Goal: Task Accomplishment & Management: Manage account settings

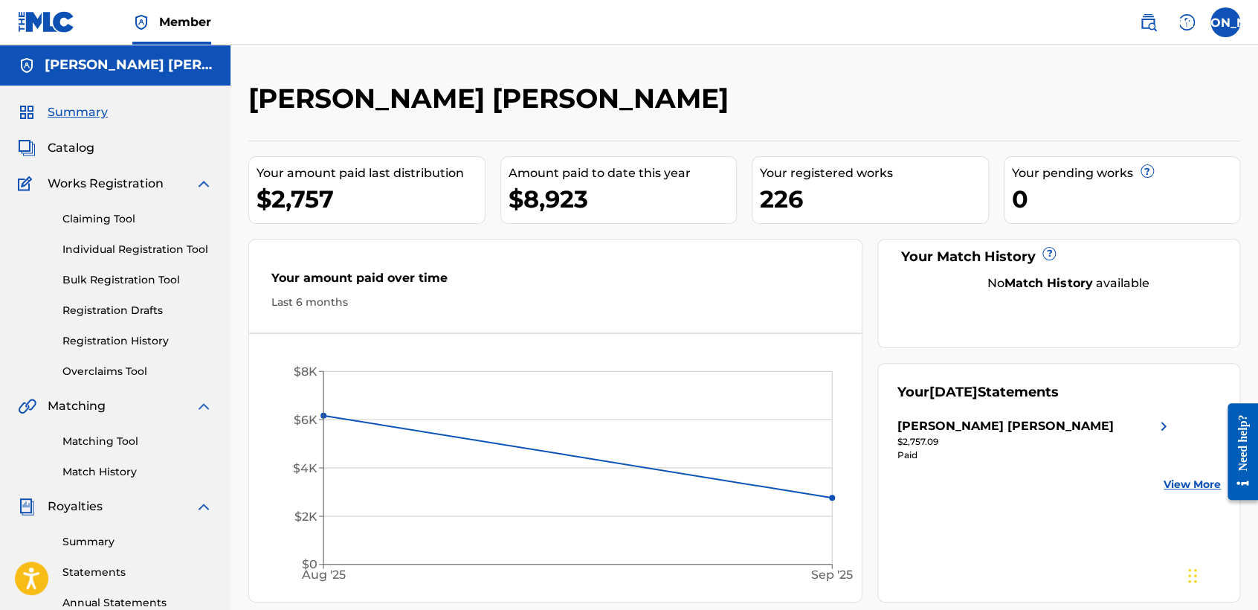
click at [149, 335] on link "Registration History" at bounding box center [137, 341] width 150 height 16
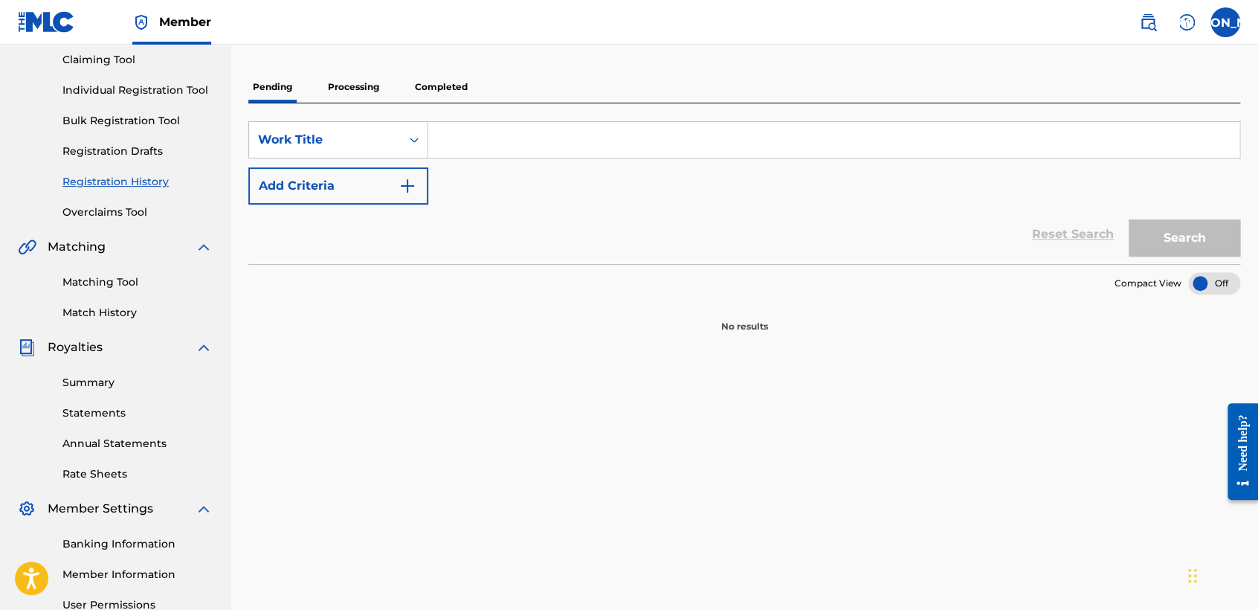
scroll to position [165, 0]
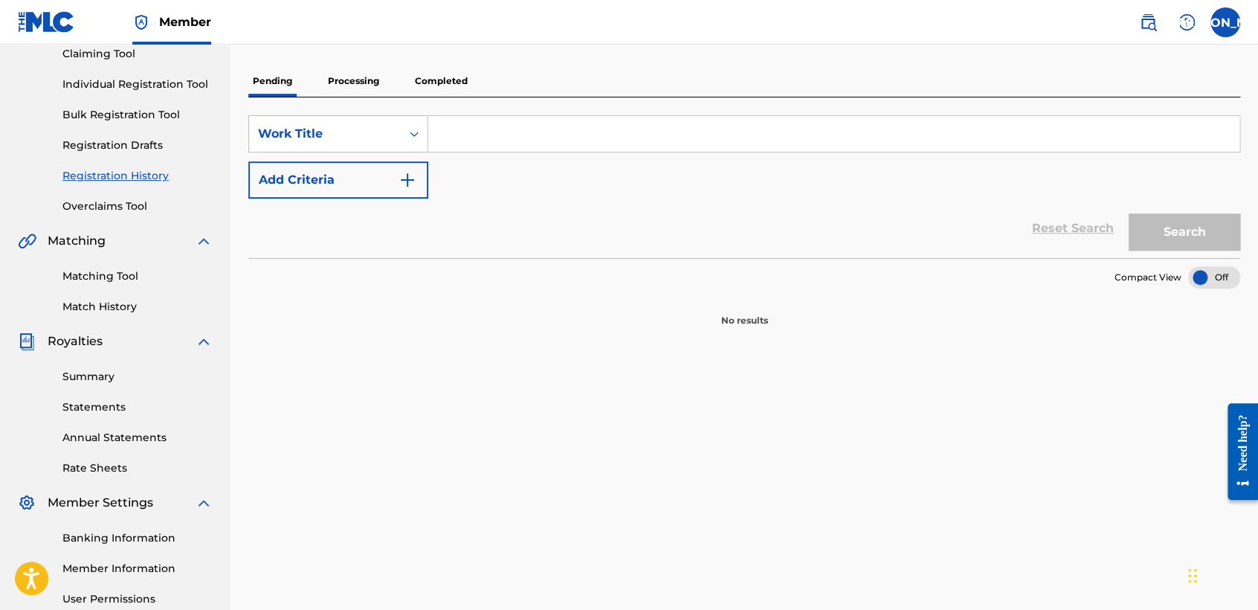
click at [365, 74] on p "Processing" at bounding box center [353, 80] width 60 height 31
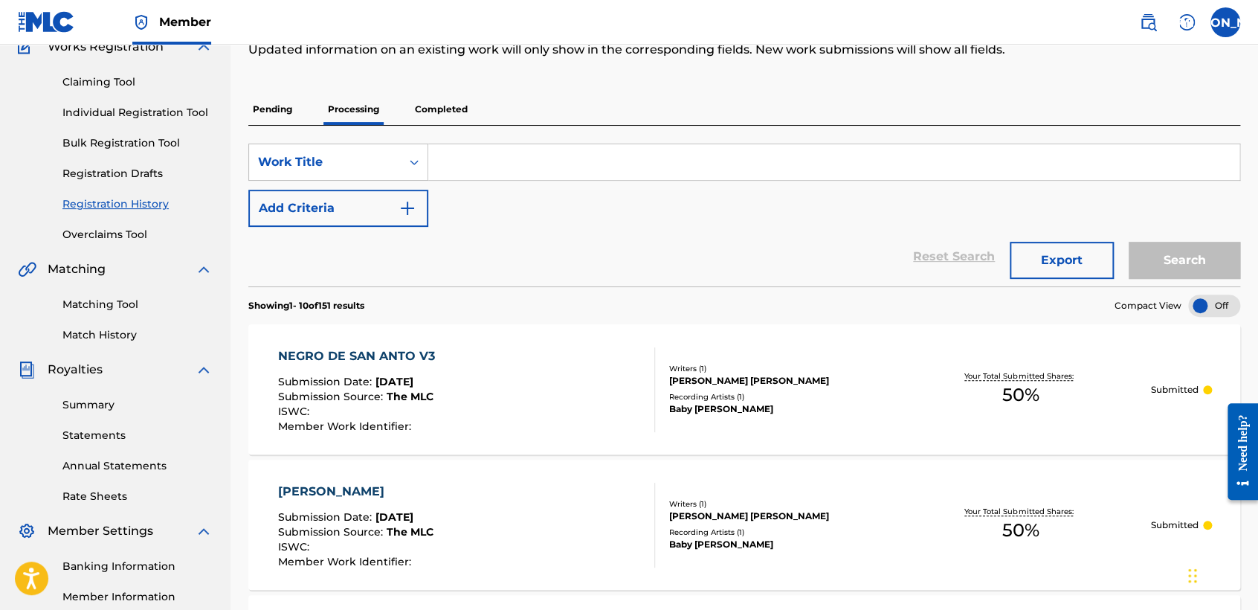
scroll to position [165, 0]
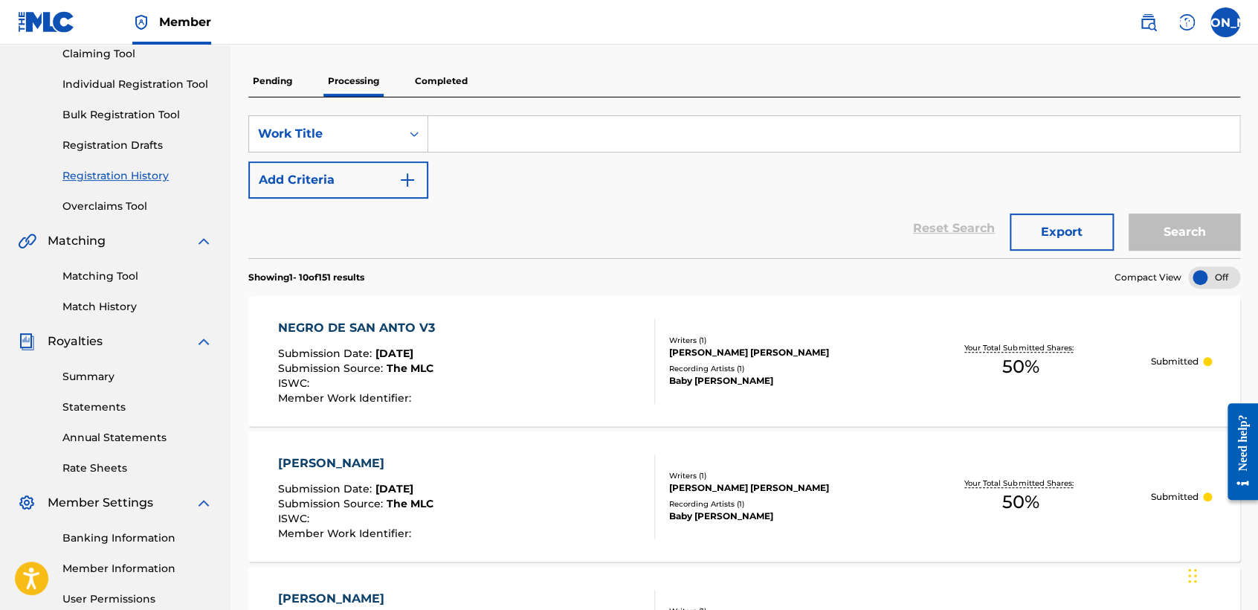
click at [448, 80] on p "Completed" at bounding box center [441, 80] width 62 height 31
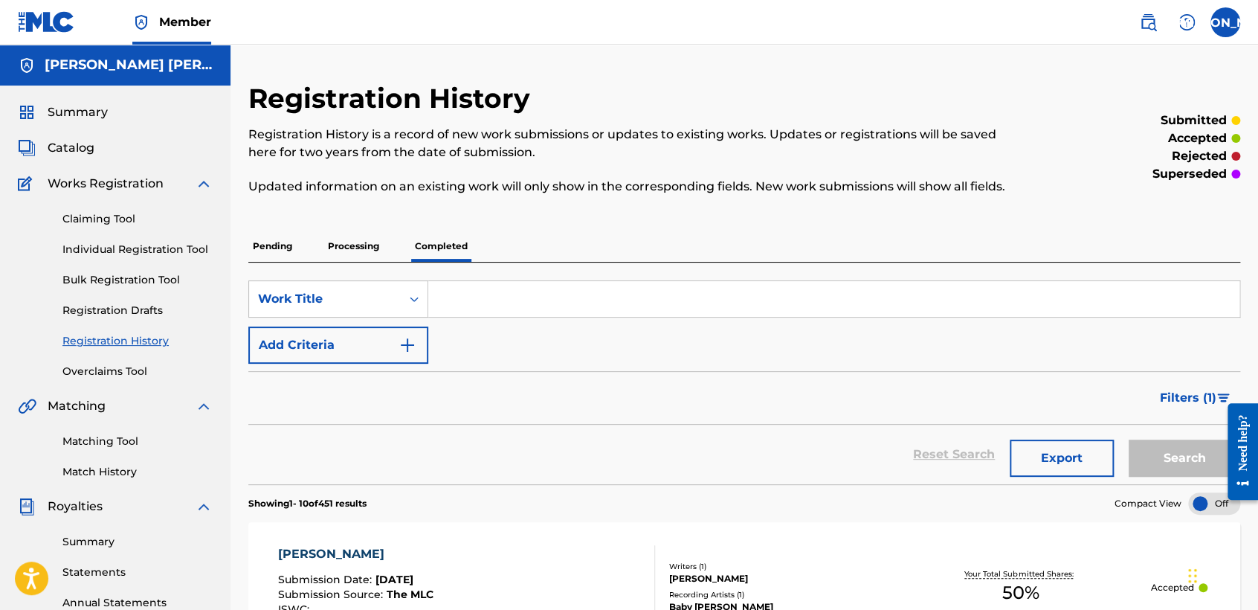
click at [81, 110] on span "Summary" at bounding box center [78, 112] width 60 height 18
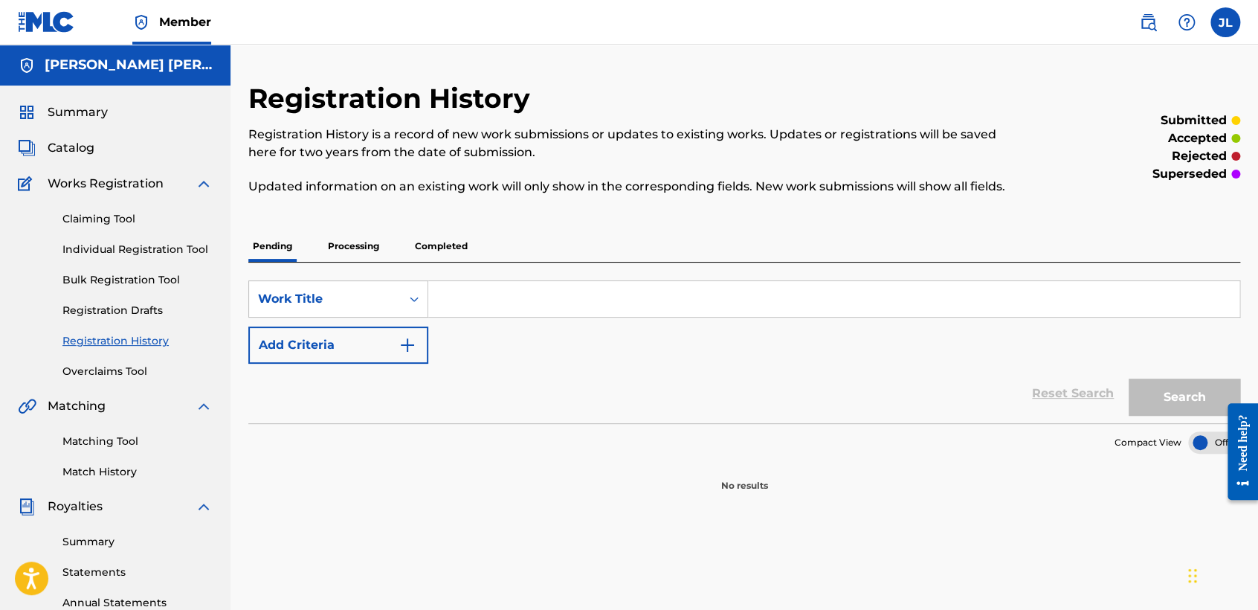
click at [144, 312] on link "Registration Drafts" at bounding box center [137, 311] width 150 height 16
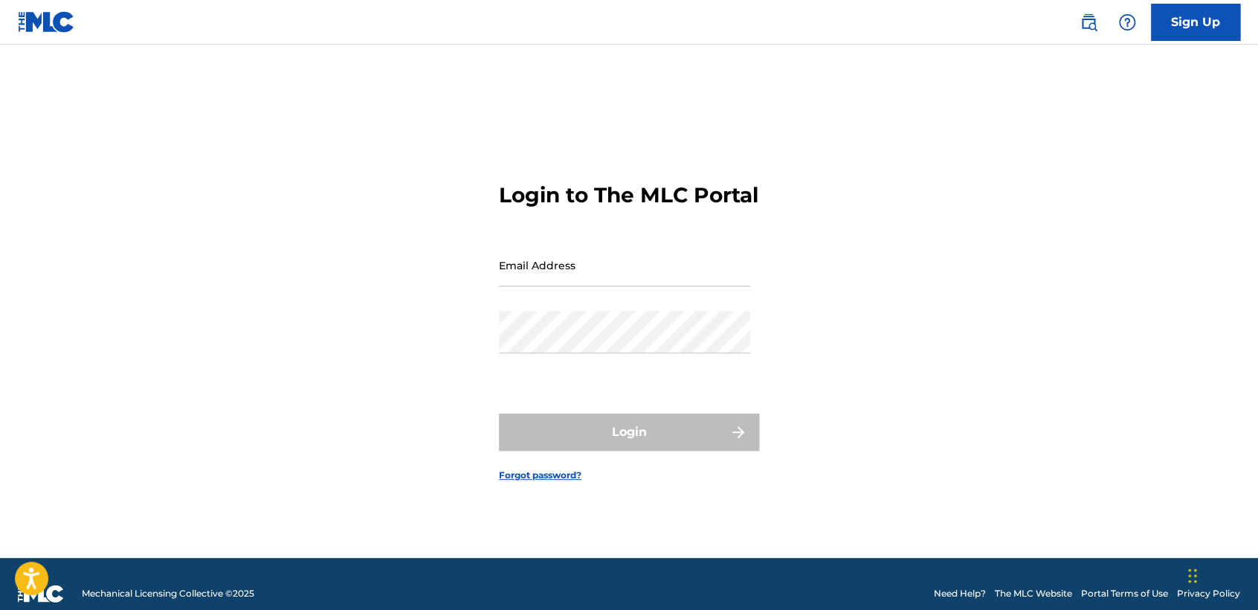
type input "[EMAIL_ADDRESS][DOMAIN_NAME]"
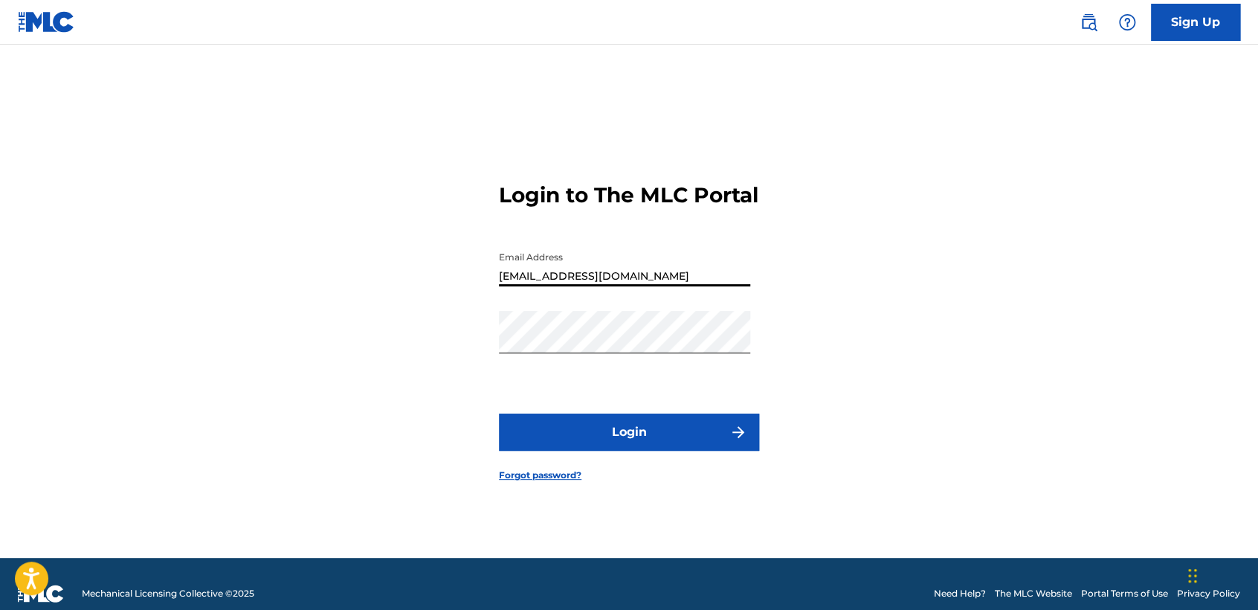
drag, startPoint x: 624, startPoint y: 281, endPoint x: 284, endPoint y: 175, distance: 355.8
click at [228, 257] on div "Login to The MLC Portal Email Address [EMAIL_ADDRESS][DOMAIN_NAME] Password Log…" at bounding box center [629, 320] width 1041 height 476
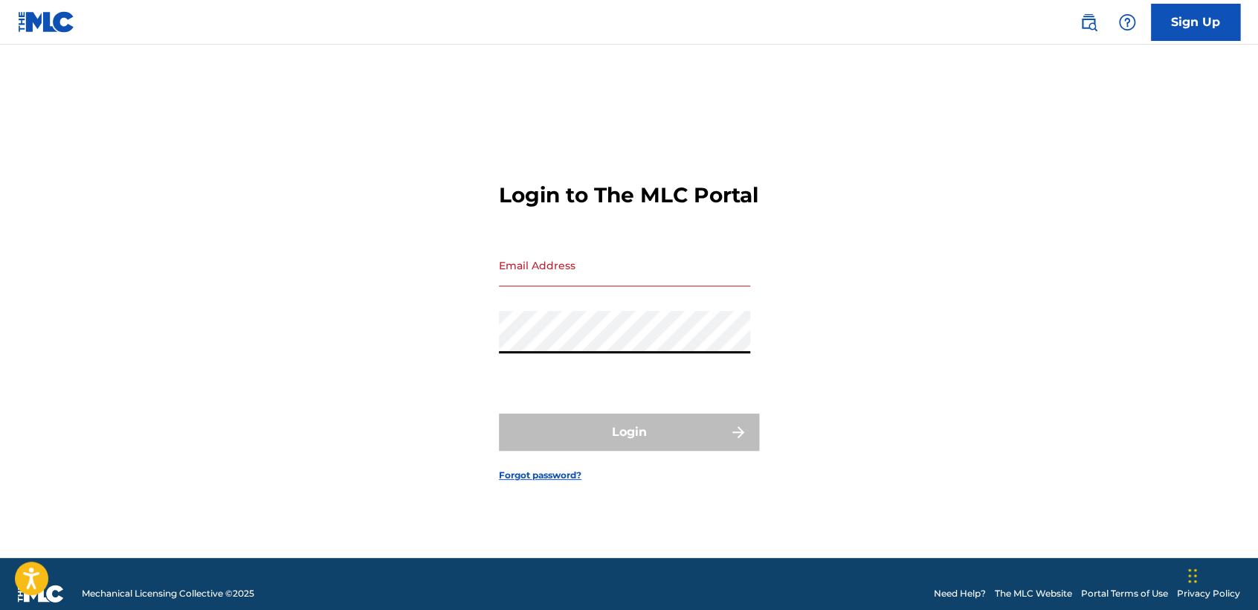
click at [323, 342] on div "Login to The MLC Portal Email Address Password Login Forgot password?" at bounding box center [629, 320] width 1041 height 476
click at [578, 273] on input "Email Address" at bounding box center [624, 265] width 251 height 42
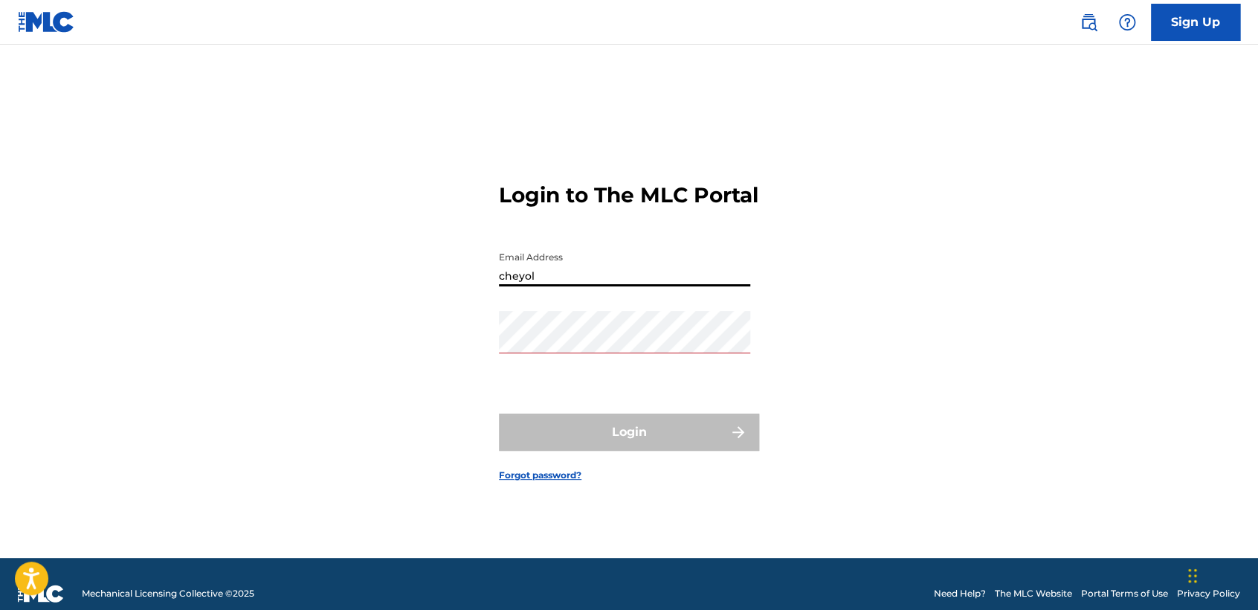
type input "cheyolg"
drag, startPoint x: 468, startPoint y: 303, endPoint x: 451, endPoint y: 304, distance: 17.2
click at [451, 304] on div "Login to The MLC Portal Email Address cheyolg Password Login Forgot password?" at bounding box center [629, 320] width 1041 height 476
type input "inclanlopezjuliocesar2@gmail.com"
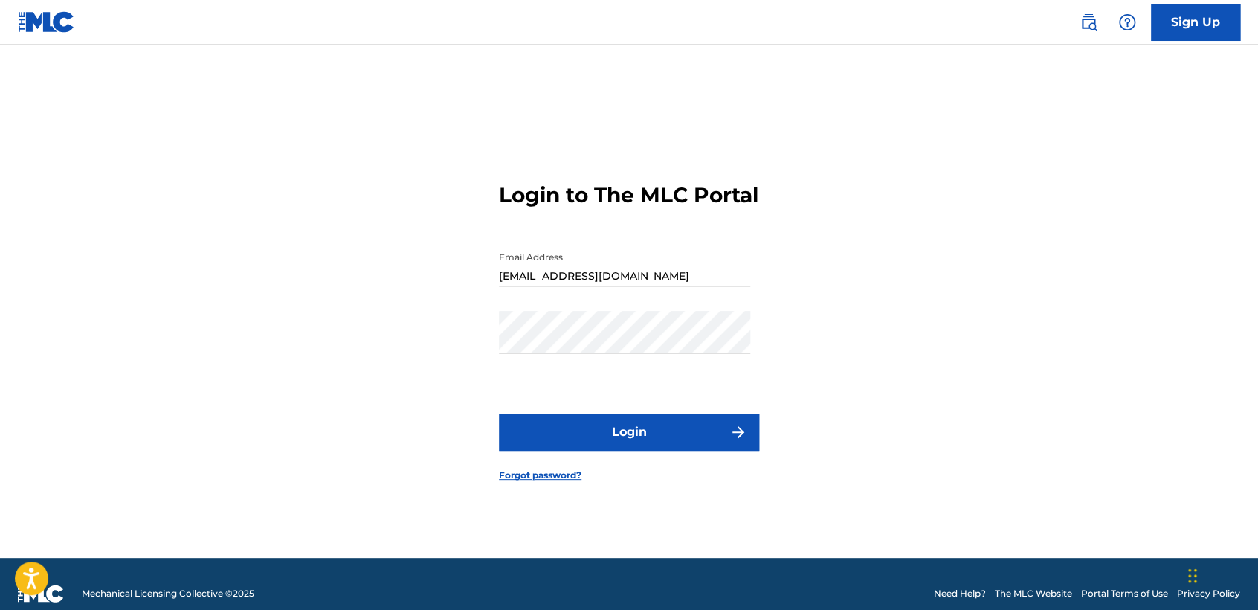
click at [753, 355] on form "Login to The MLC Portal Email Address inclanlopezjuliocesar2@gmail.com Password…" at bounding box center [629, 320] width 260 height 476
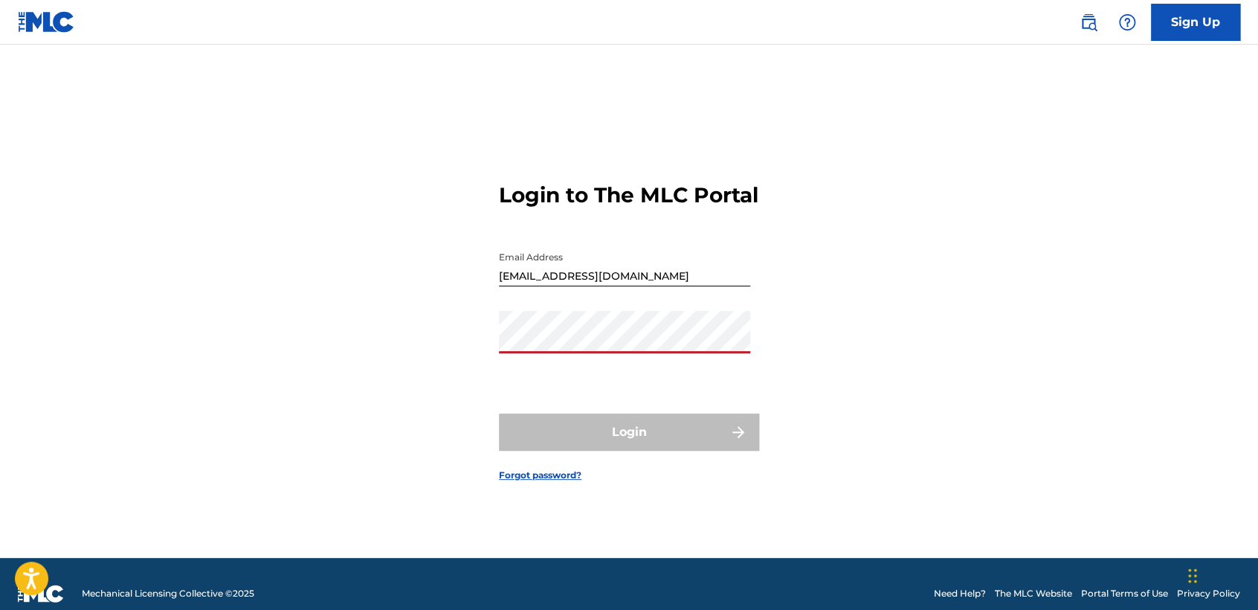
click at [1015, 287] on div "Login to The MLC Portal Email Address inclanlopezjuliocesar2@gmail.com Password…" at bounding box center [629, 320] width 1041 height 476
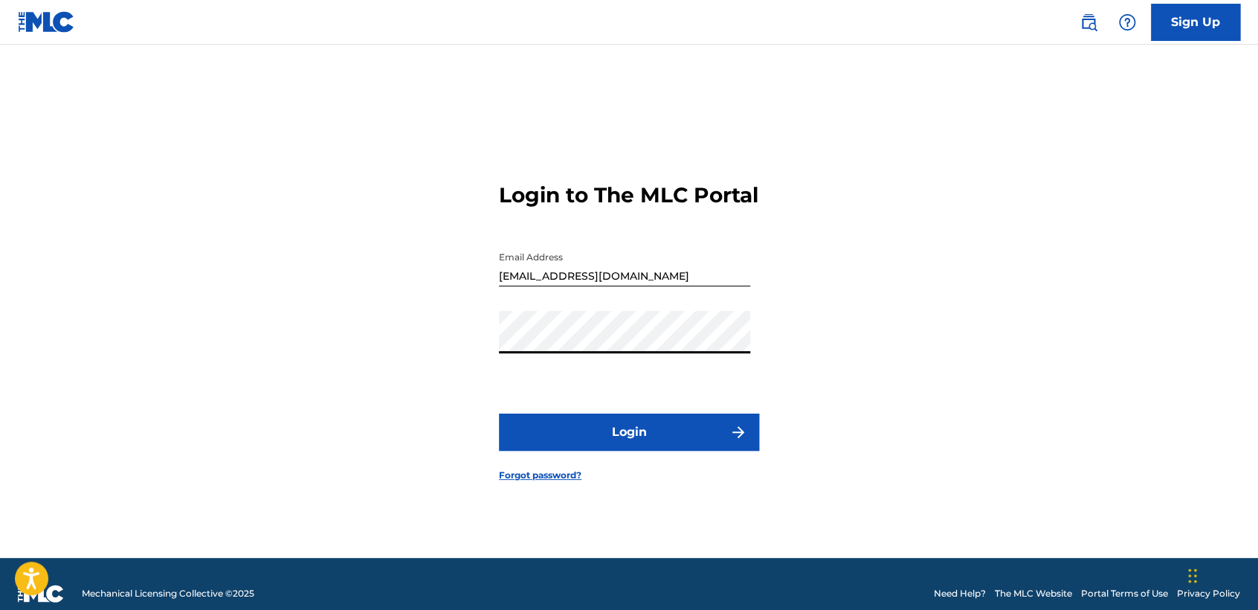
click at [516, 448] on button "Login" at bounding box center [629, 431] width 260 height 37
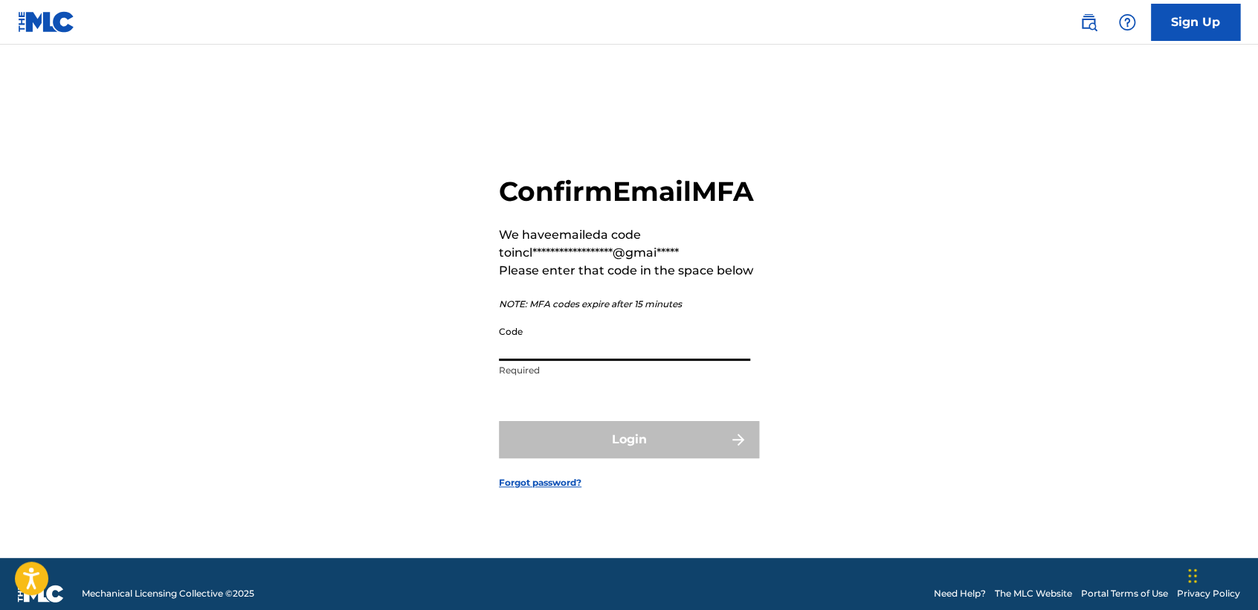
click at [541, 361] on input "Code" at bounding box center [624, 339] width 251 height 42
paste input "468754"
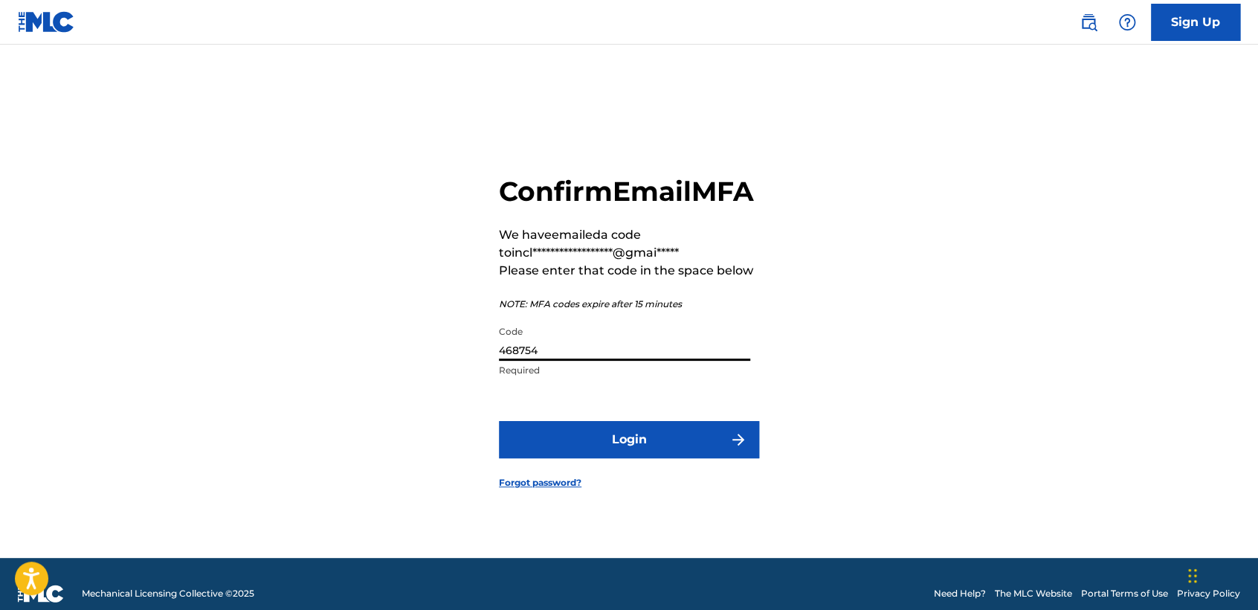
type input "468754"
click at [631, 455] on button "Login" at bounding box center [629, 439] width 260 height 37
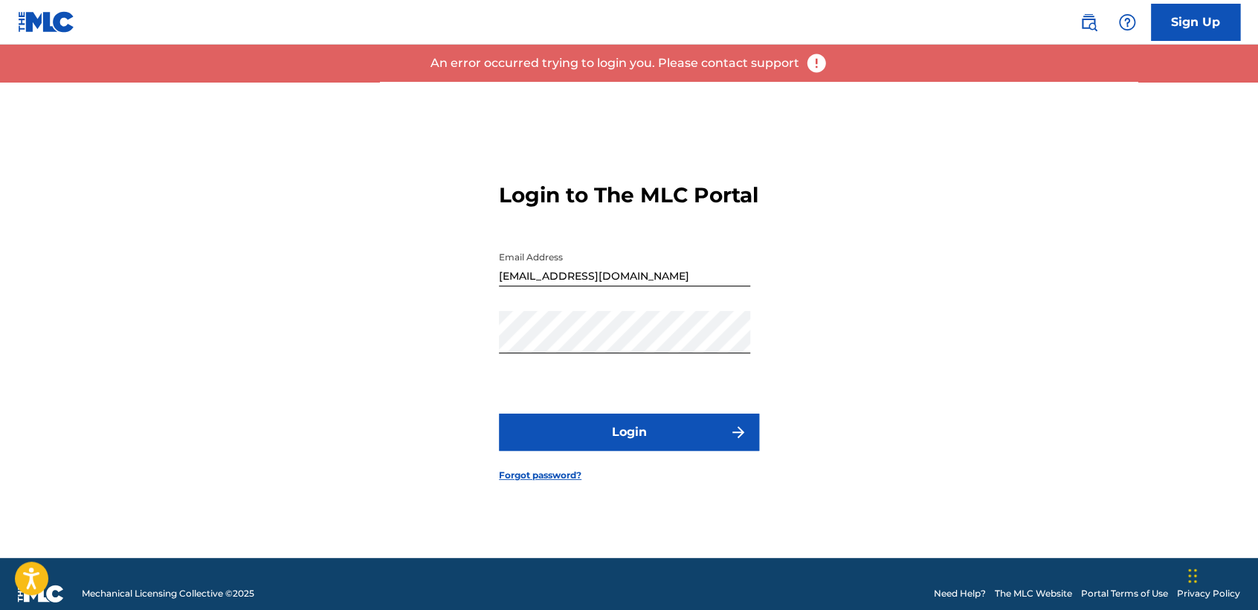
click at [647, 451] on button "Login" at bounding box center [629, 431] width 260 height 37
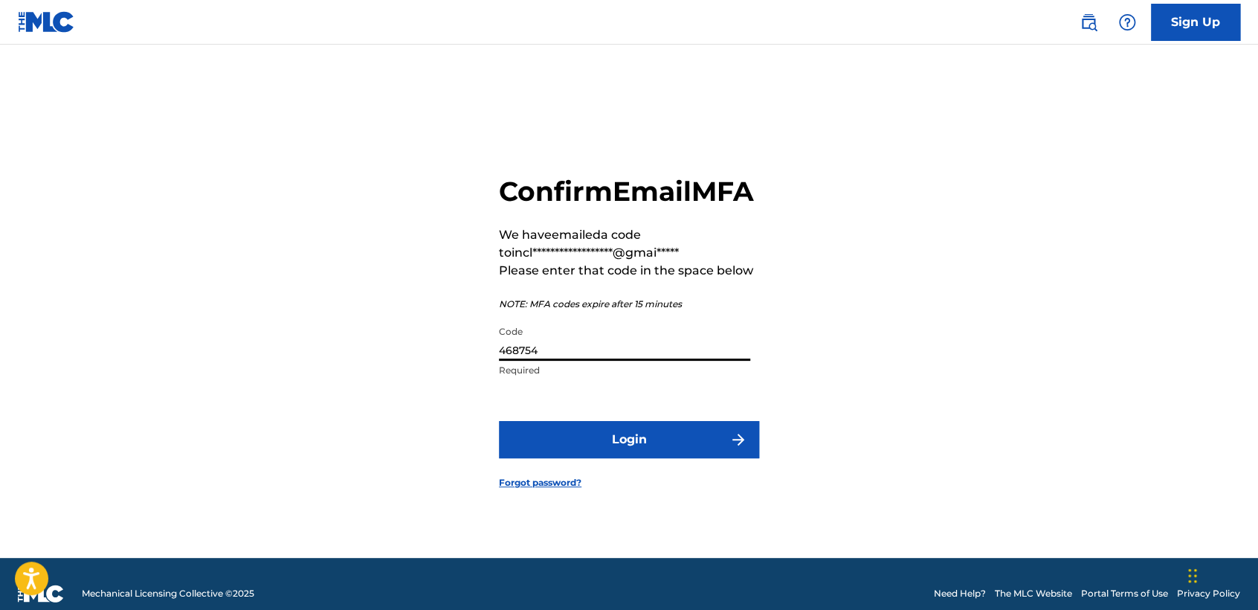
click at [584, 361] on input "468754" at bounding box center [624, 339] width 251 height 42
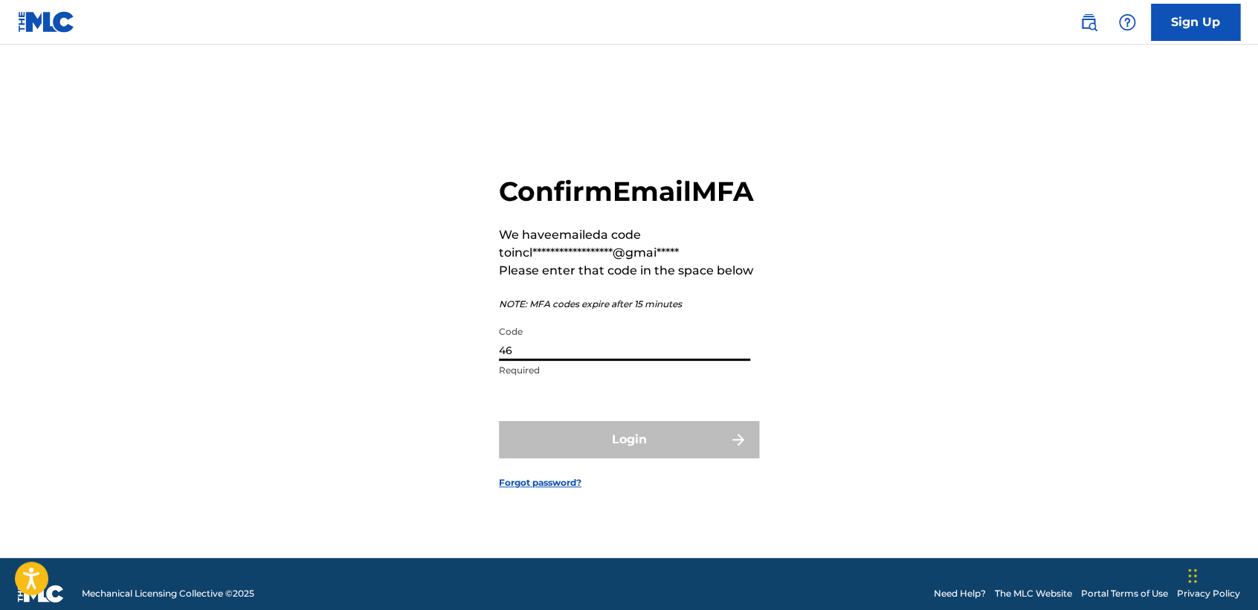
type input "4"
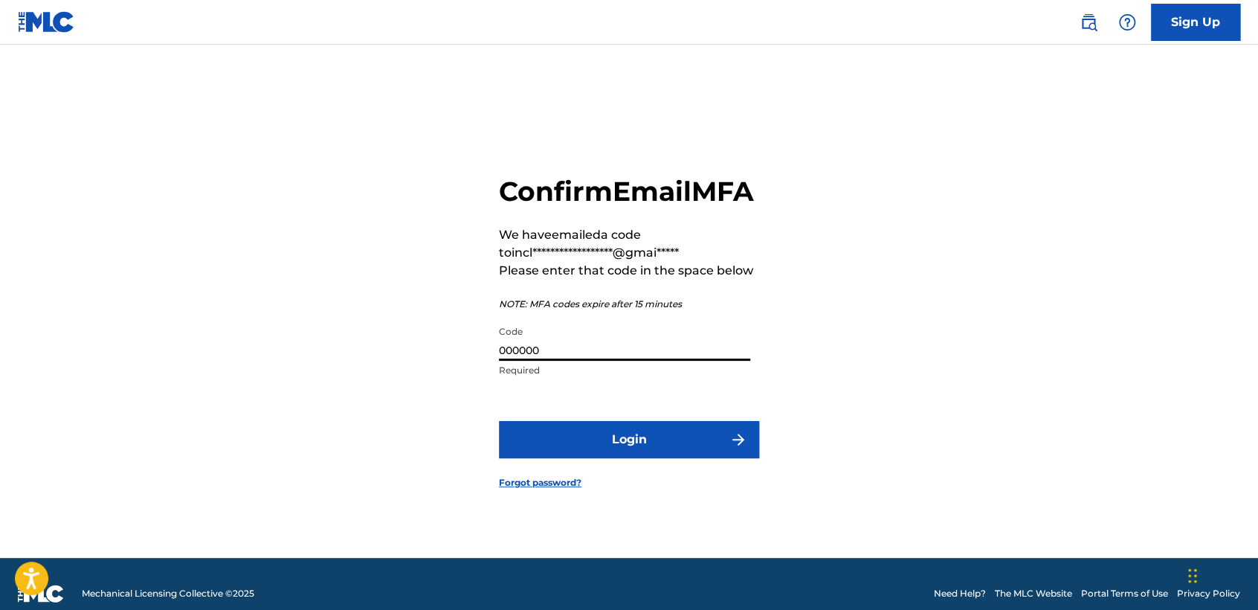
type input "000000"
click at [571, 457] on button "Login" at bounding box center [629, 439] width 260 height 37
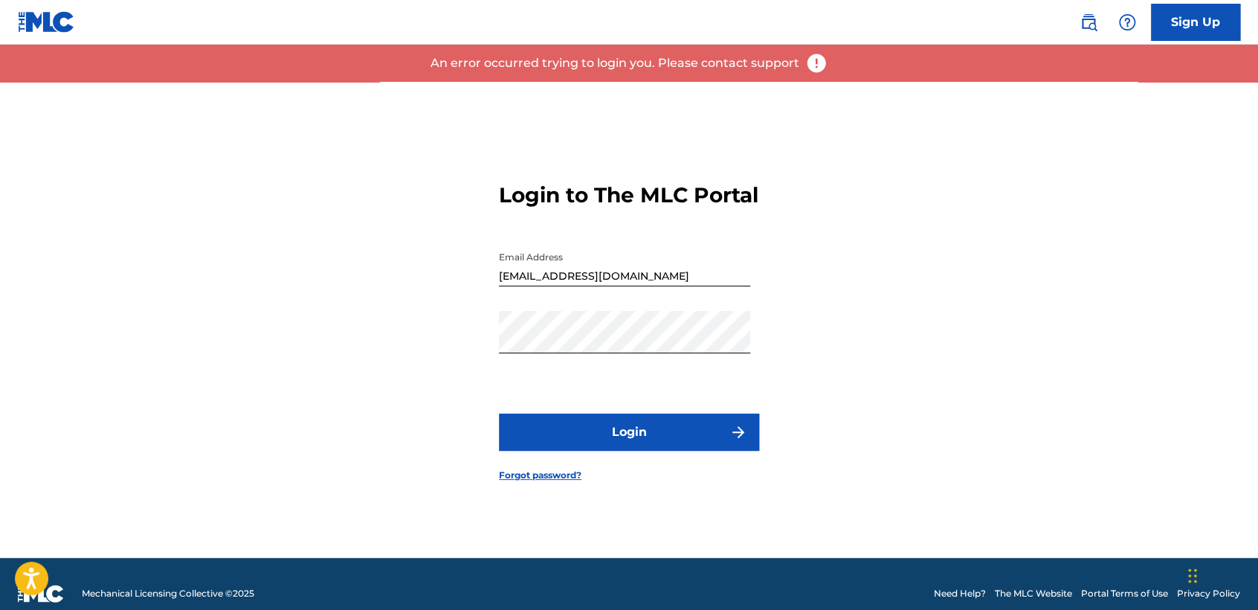
click at [599, 445] on button "Login" at bounding box center [629, 431] width 260 height 37
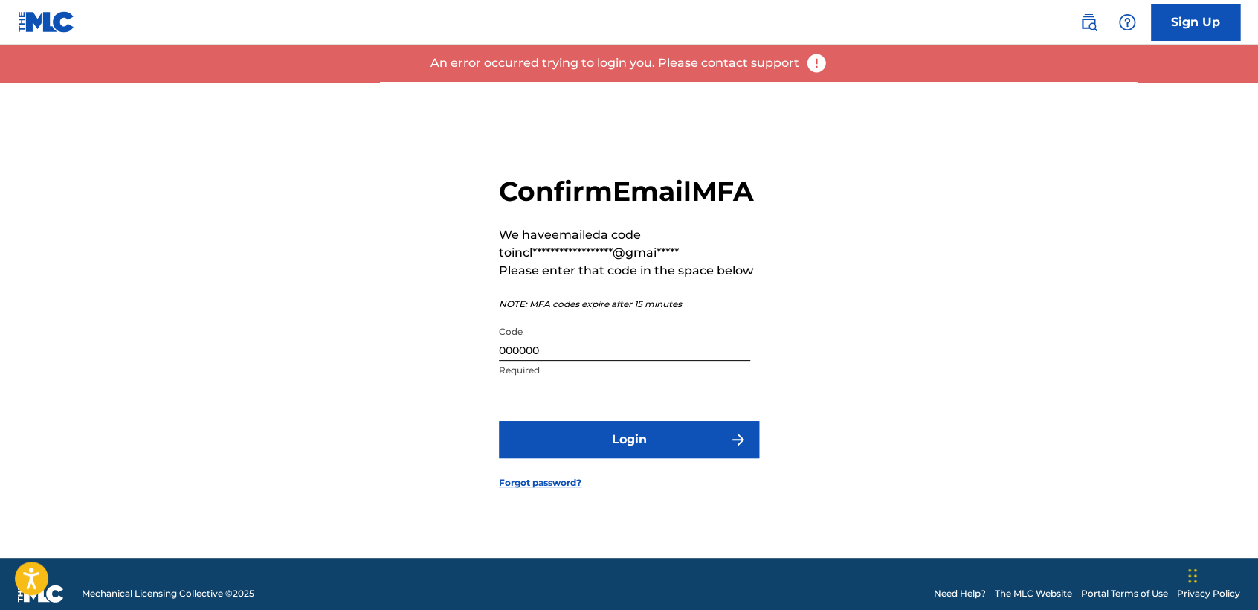
drag, startPoint x: 559, startPoint y: 365, endPoint x: 370, endPoint y: 377, distance: 189.2
click at [370, 377] on div "**********" at bounding box center [629, 320] width 1041 height 476
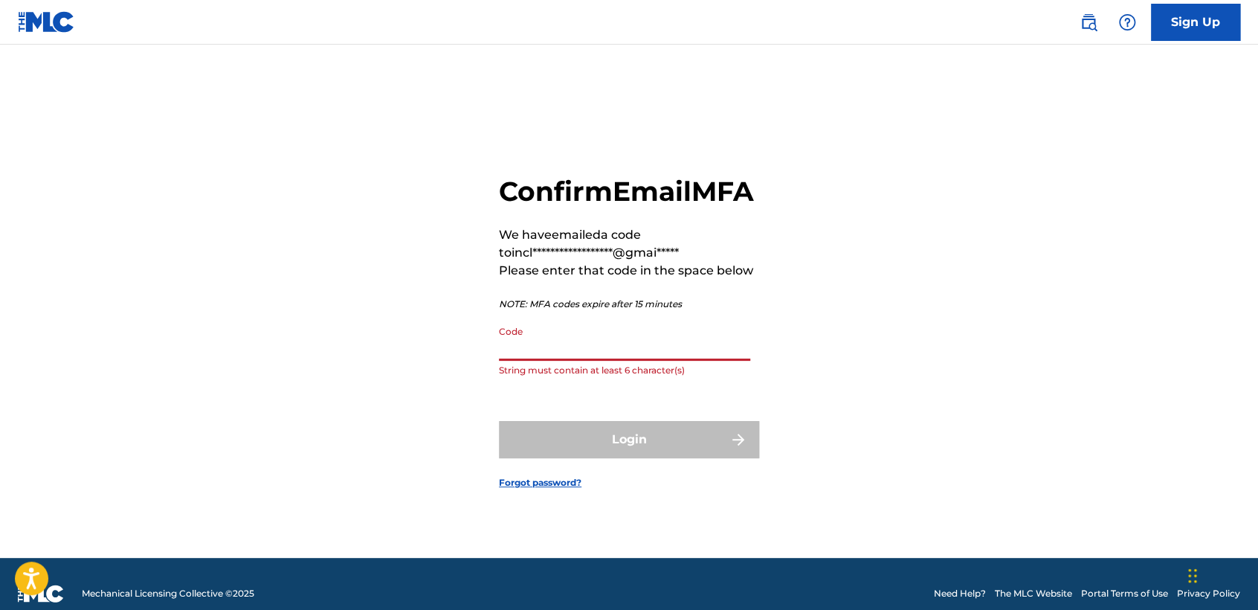
paste input "679460"
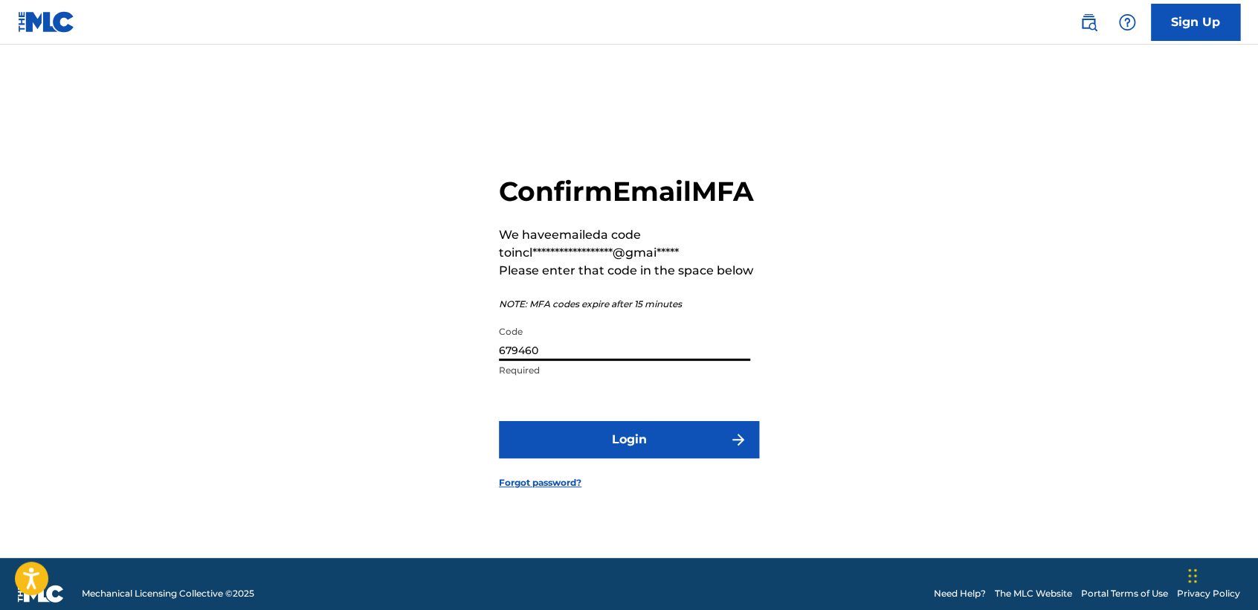
type input "679460"
click at [608, 458] on button "Login" at bounding box center [629, 439] width 260 height 37
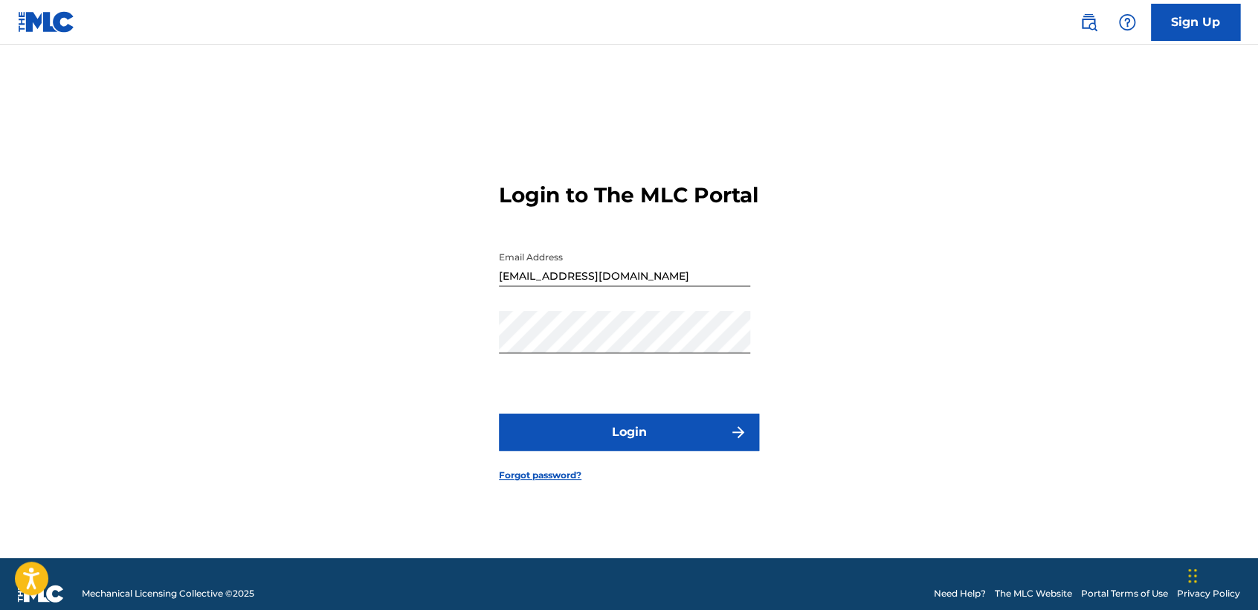
click at [544, 442] on button "Login" at bounding box center [629, 431] width 260 height 37
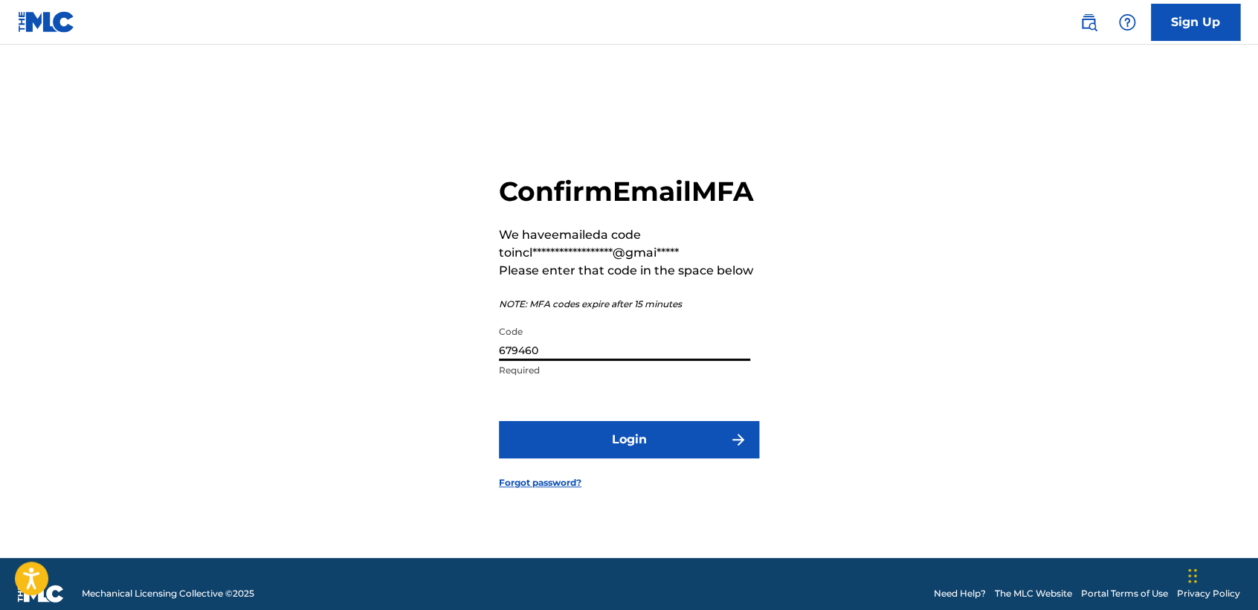
click at [596, 360] on input "679460" at bounding box center [624, 339] width 251 height 42
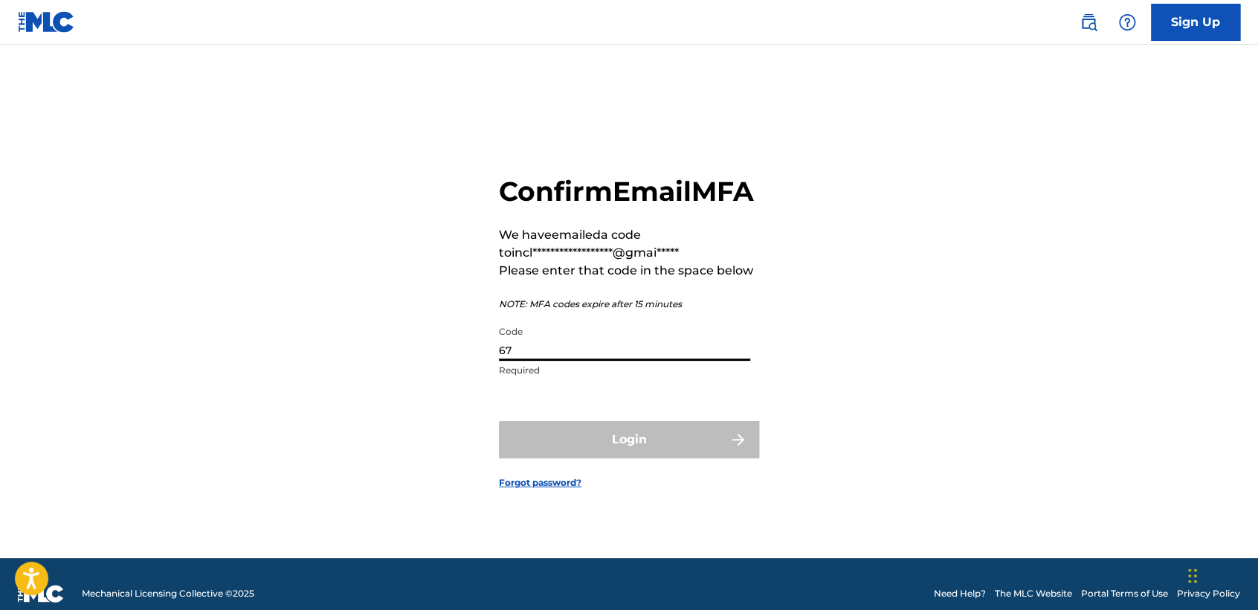
type input "6"
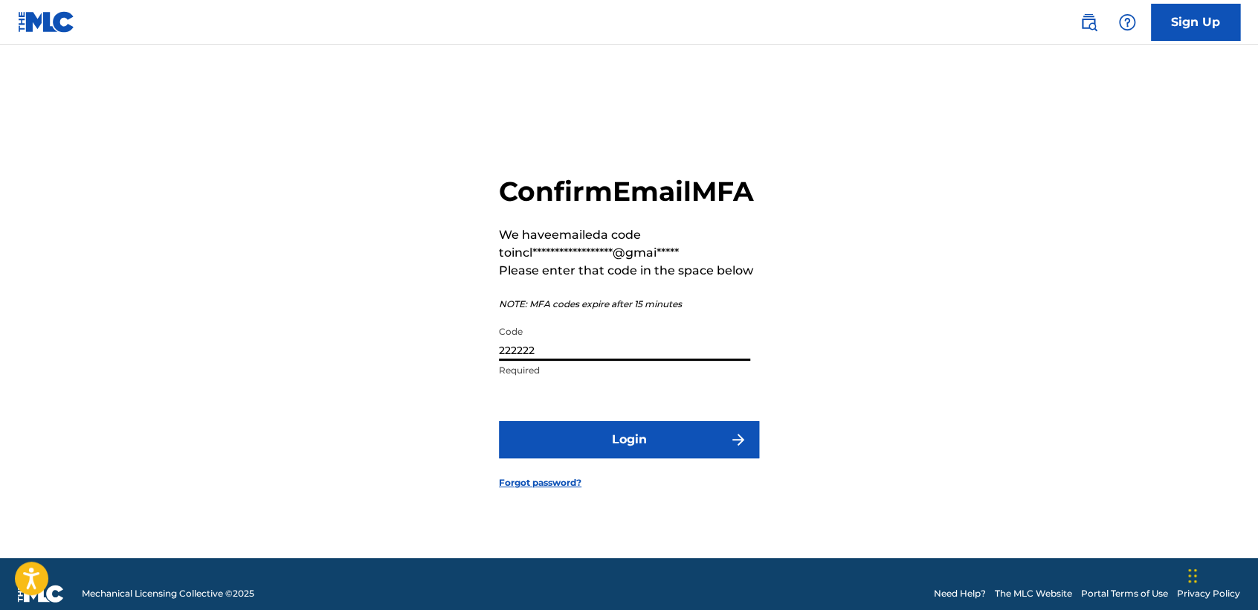
type input "222222"
click at [595, 449] on button "Login" at bounding box center [629, 439] width 260 height 37
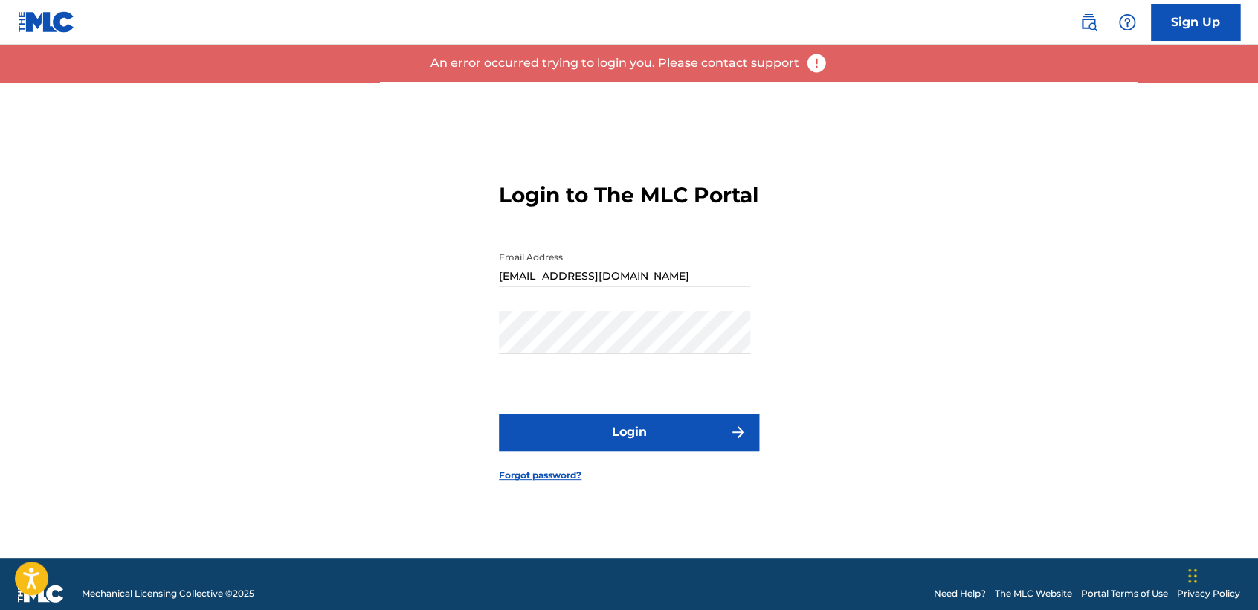
click at [580, 443] on button "Login" at bounding box center [629, 431] width 260 height 37
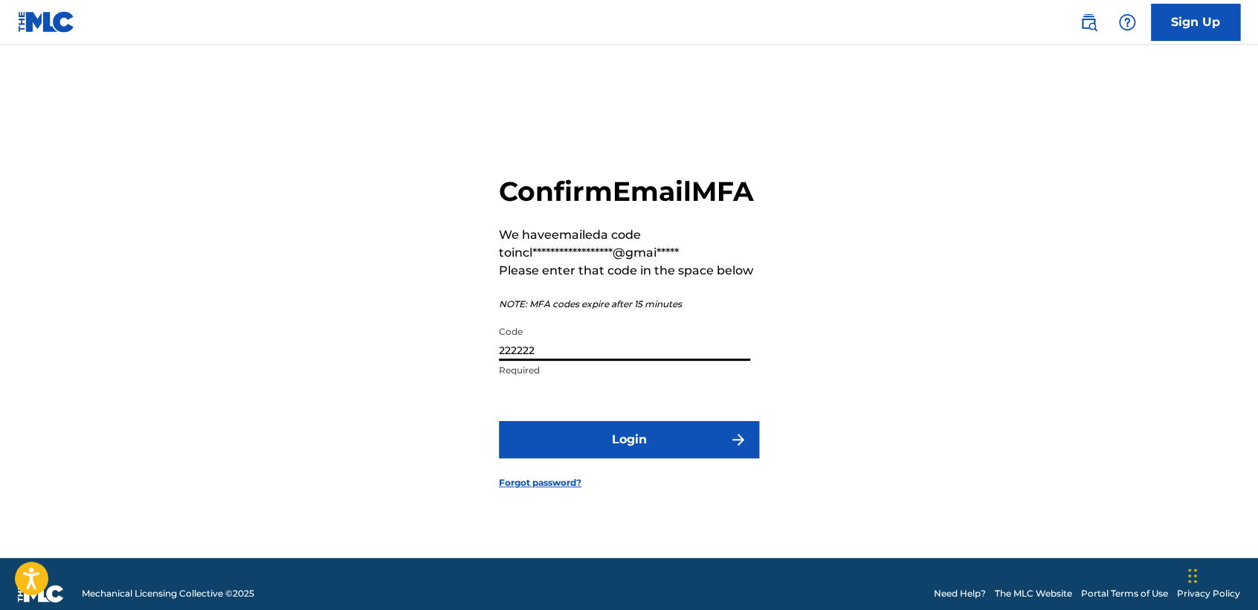
drag, startPoint x: 572, startPoint y: 362, endPoint x: 361, endPoint y: 389, distance: 212.1
click at [361, 389] on div "**********" at bounding box center [629, 320] width 1041 height 476
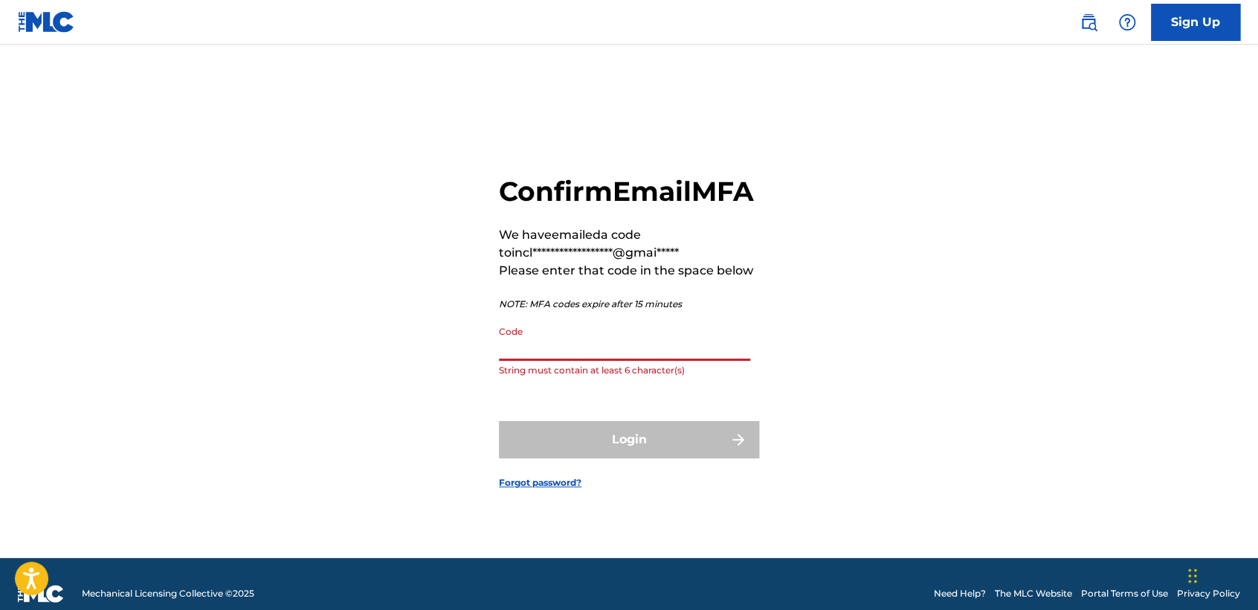
paste input "321333"
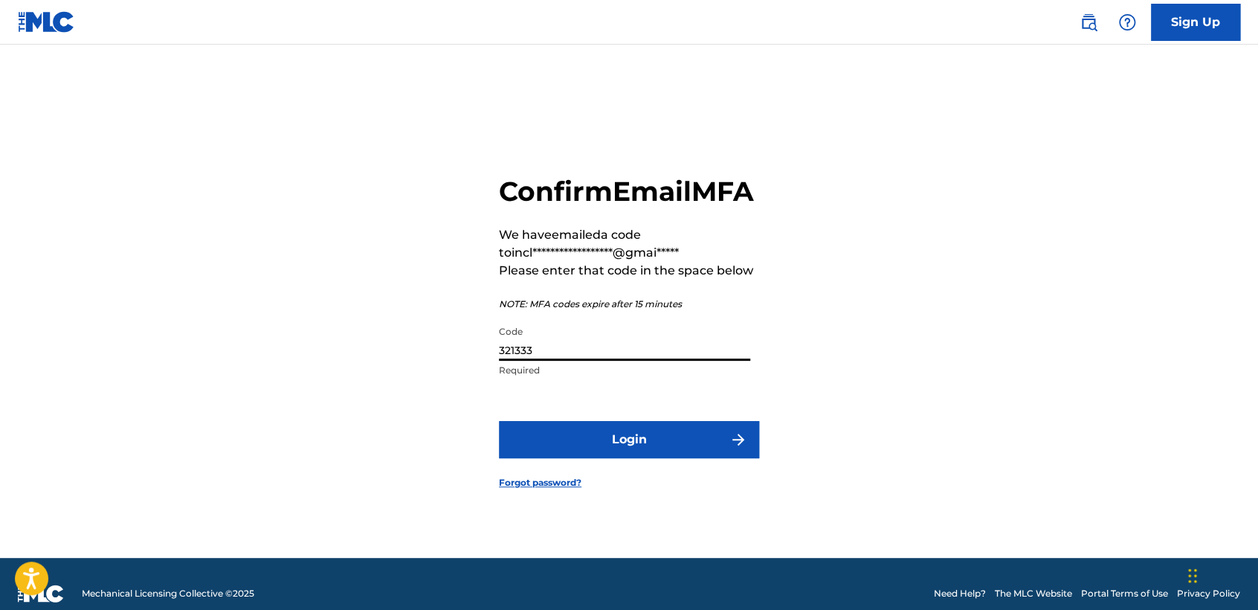
type input "321333"
click at [623, 457] on button "Login" at bounding box center [629, 439] width 260 height 37
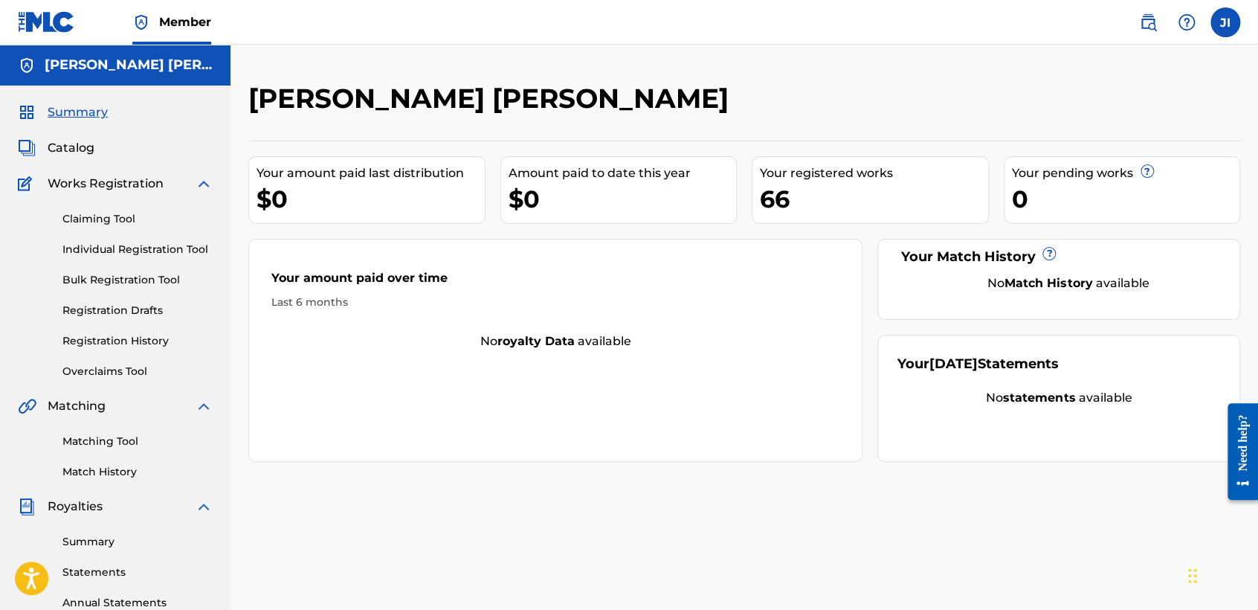
click at [146, 342] on link "Registration History" at bounding box center [137, 341] width 150 height 16
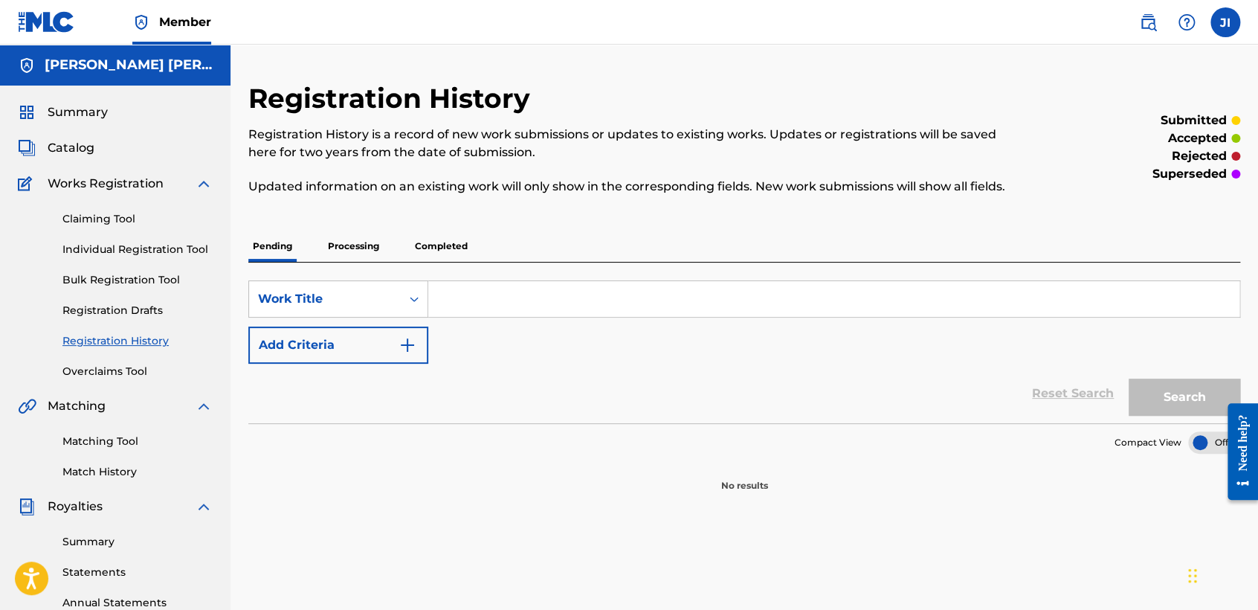
click at [373, 243] on p "Processing" at bounding box center [353, 245] width 60 height 31
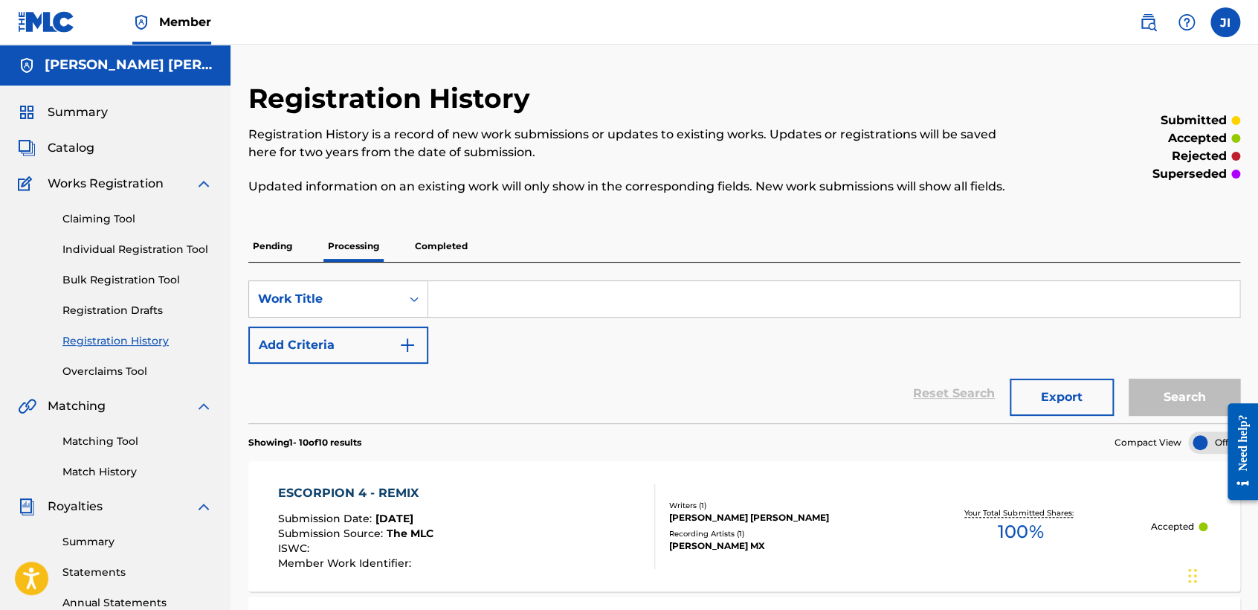
click at [669, 251] on div "Pending Processing Completed" at bounding box center [744, 245] width 992 height 31
click at [457, 243] on p "Completed" at bounding box center [441, 245] width 62 height 31
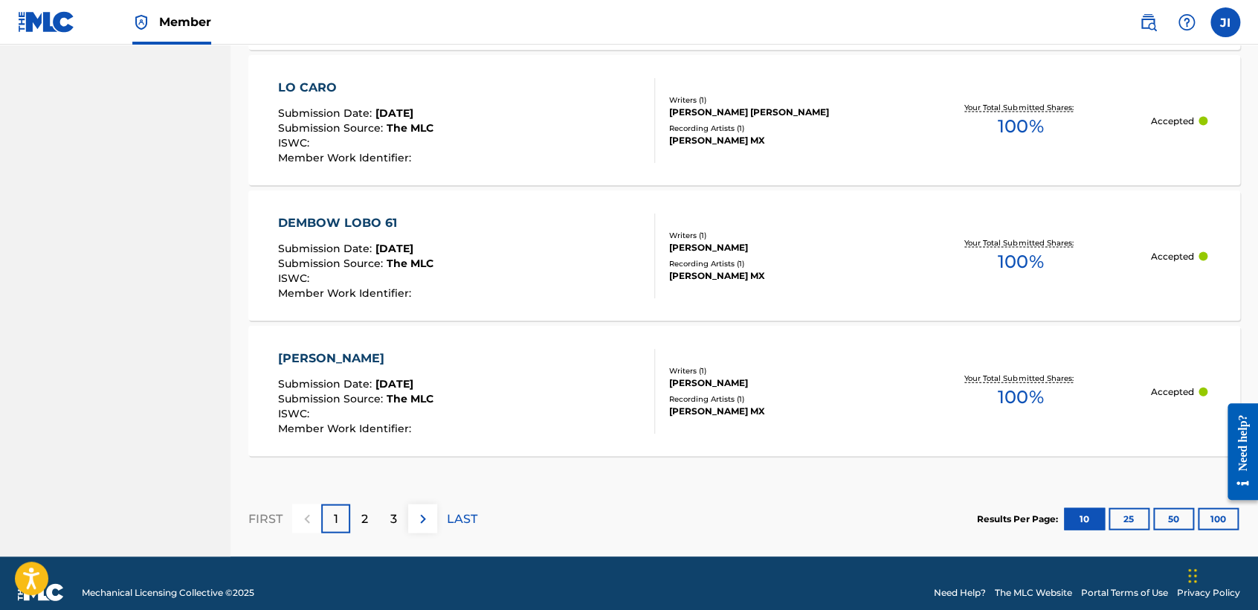
scroll to position [1431, 0]
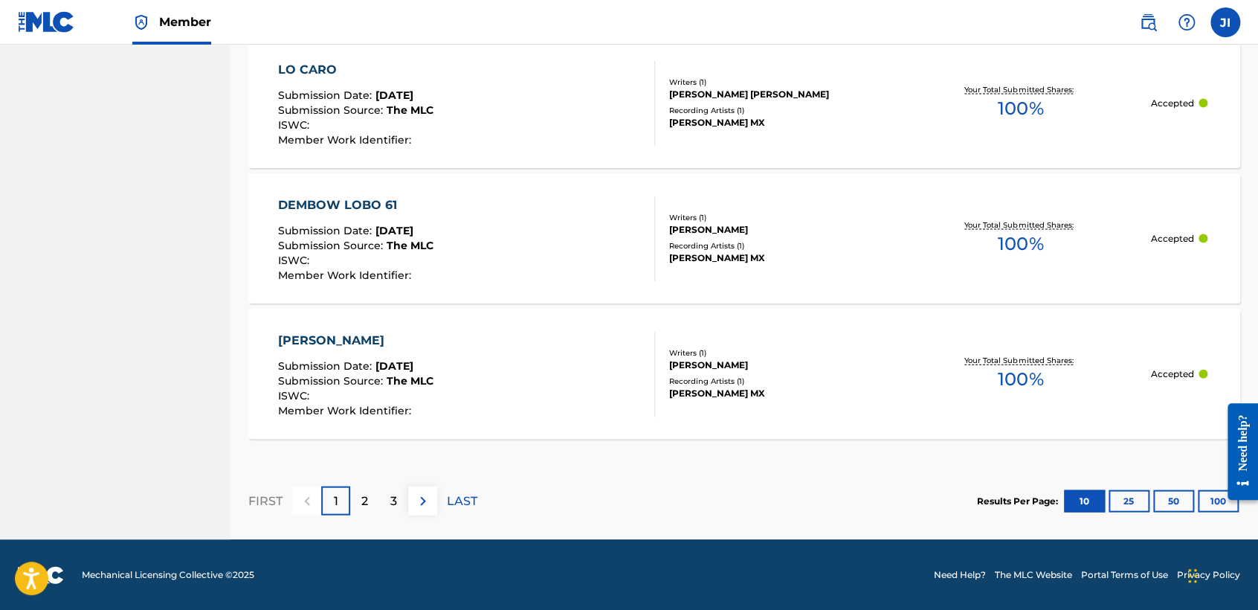
click at [1155, 503] on button "50" at bounding box center [1173, 501] width 41 height 22
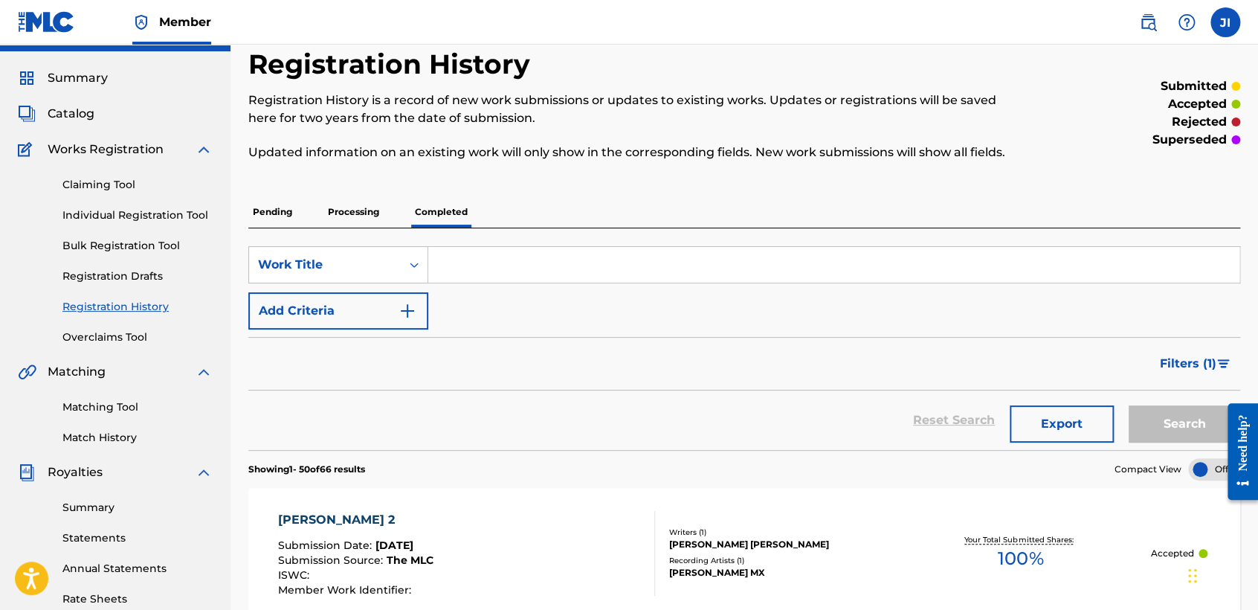
scroll to position [0, 0]
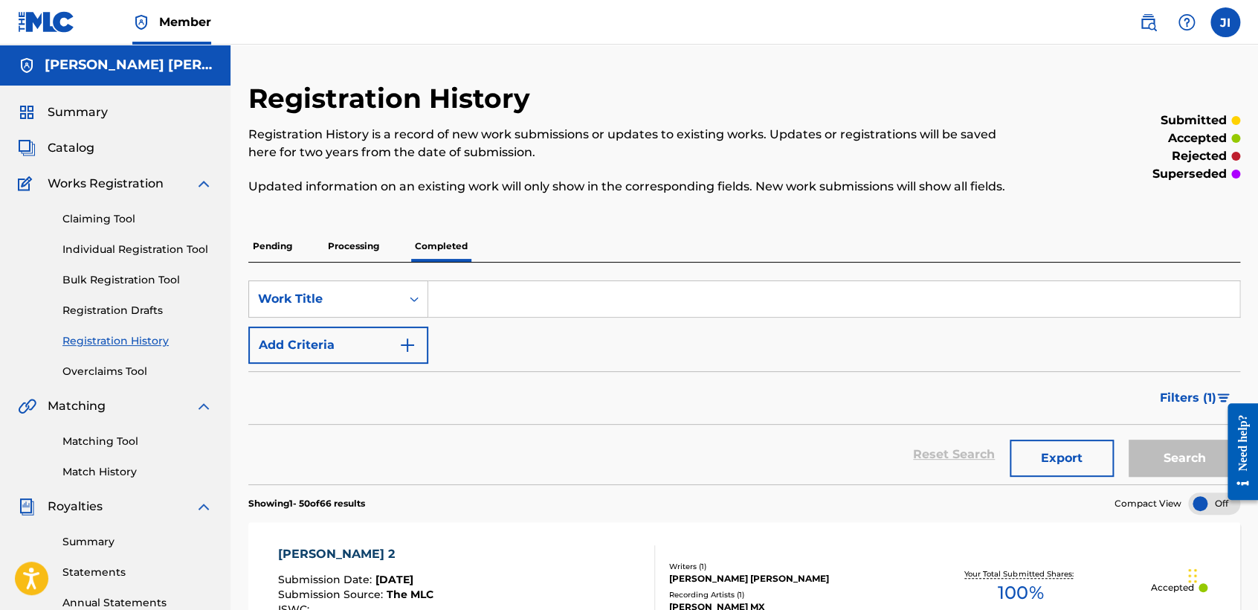
click at [176, 249] on link "Individual Registration Tool" at bounding box center [137, 250] width 150 height 16
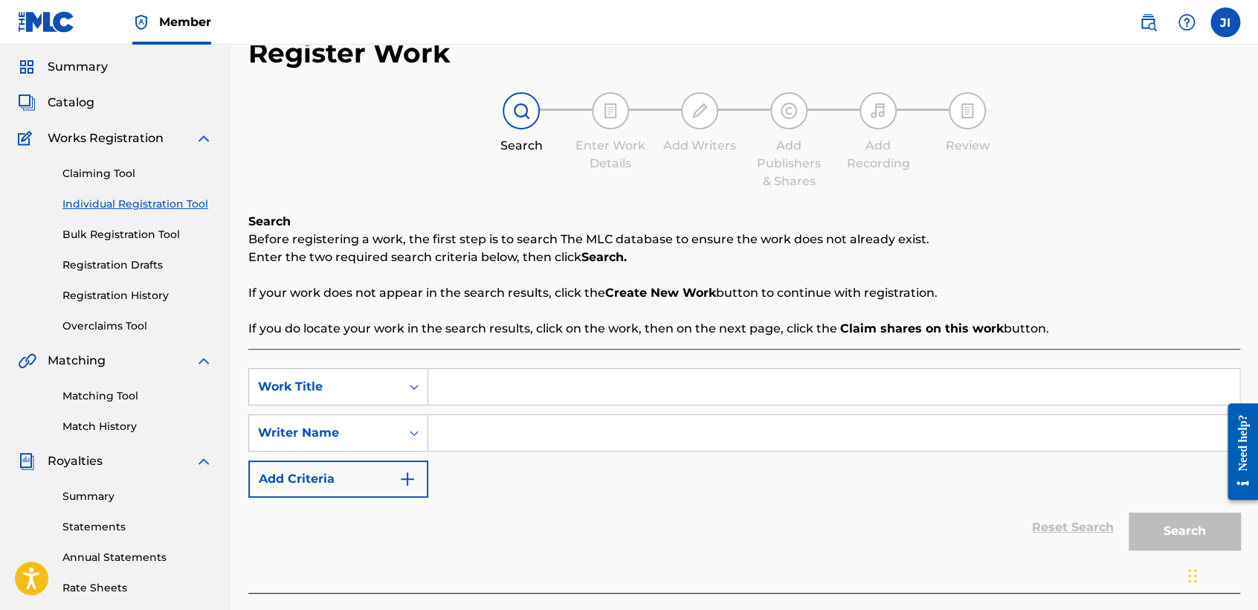
scroll to position [83, 0]
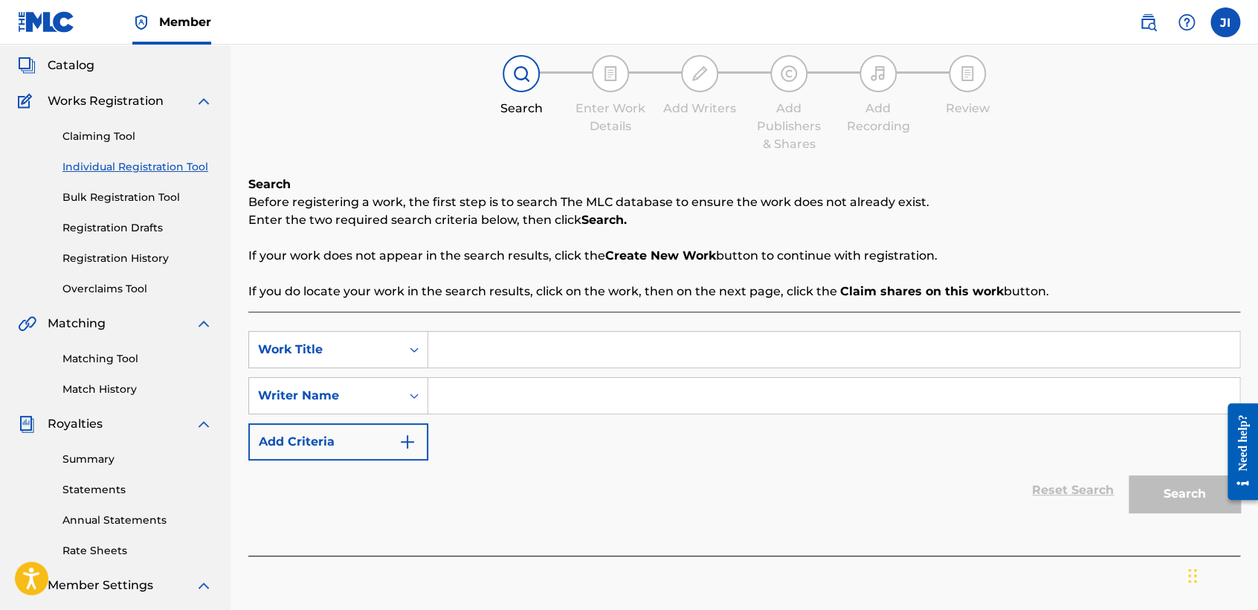
click at [544, 349] on input "Search Form" at bounding box center [833, 350] width 811 height 36
type input "Camello 9"
click at [514, 392] on input "Search Form" at bounding box center [833, 396] width 811 height 36
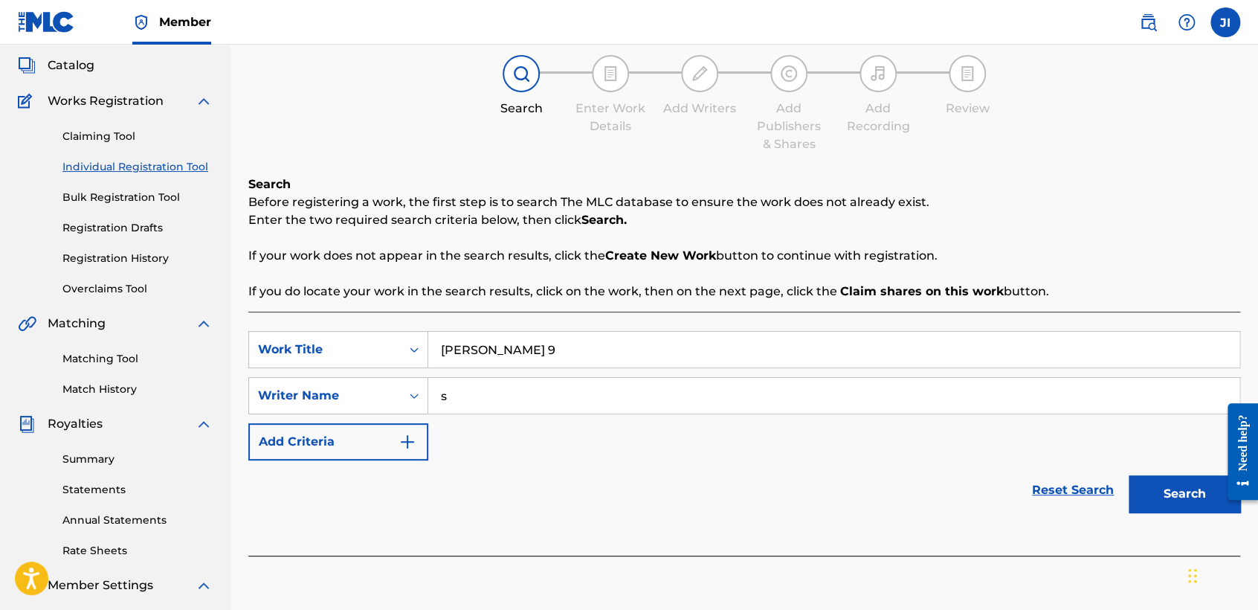
type input "s"
click at [1138, 509] on button "Search" at bounding box center [1185, 493] width 112 height 37
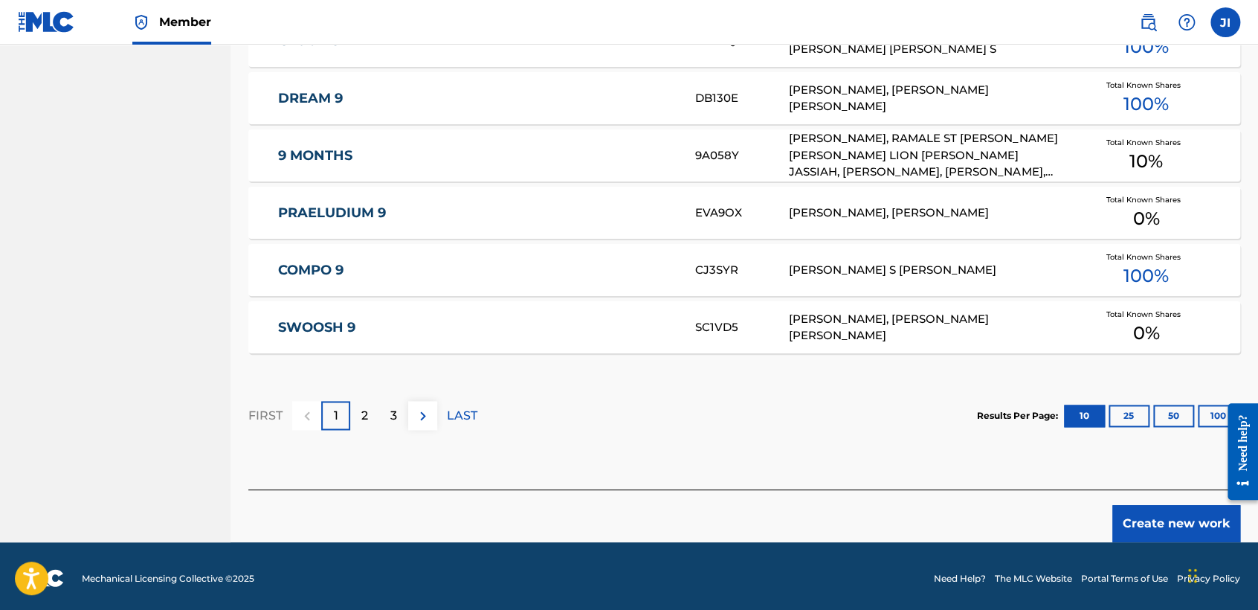
click at [1142, 530] on button "Create new work" at bounding box center [1176, 523] width 128 height 37
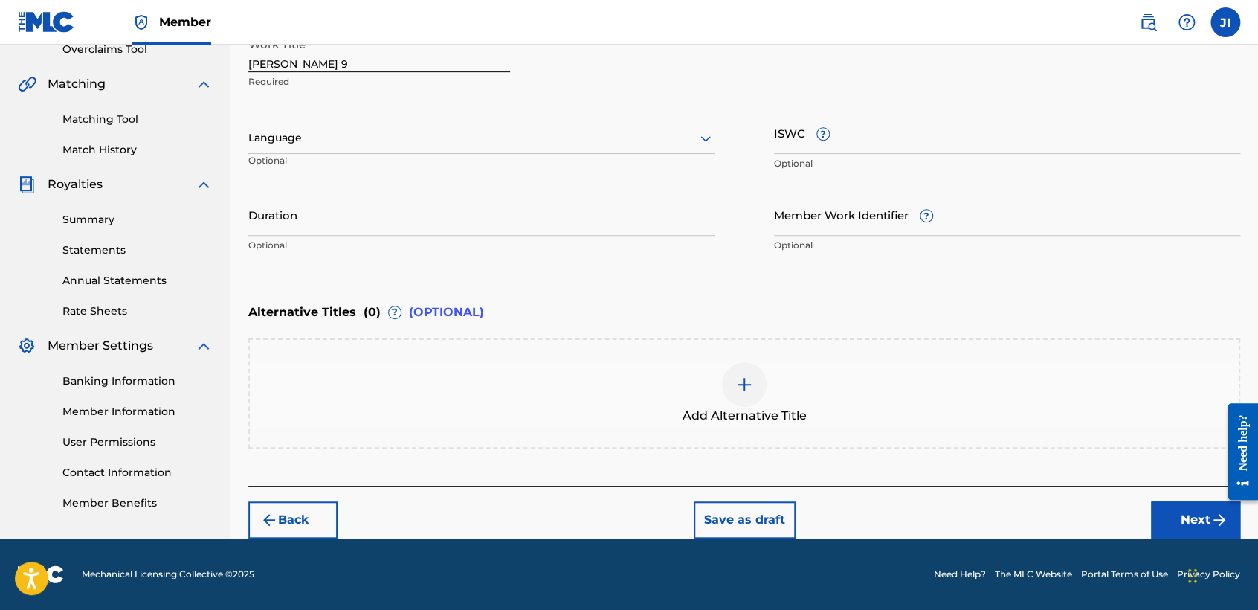
scroll to position [320, 0]
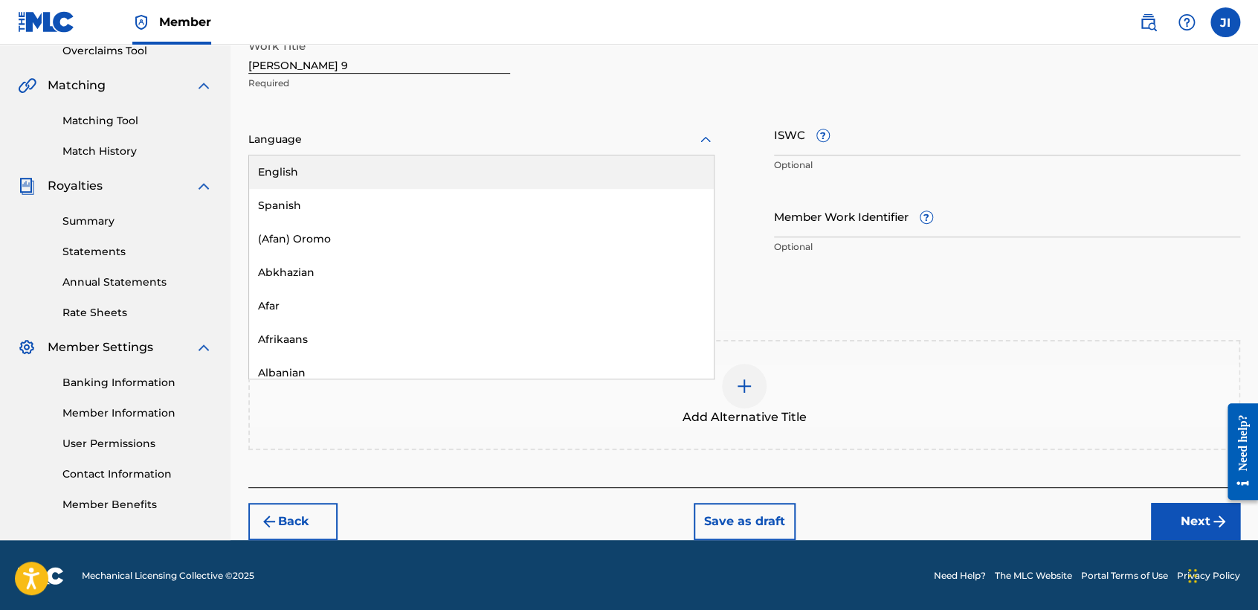
click at [450, 146] on div at bounding box center [481, 139] width 466 height 19
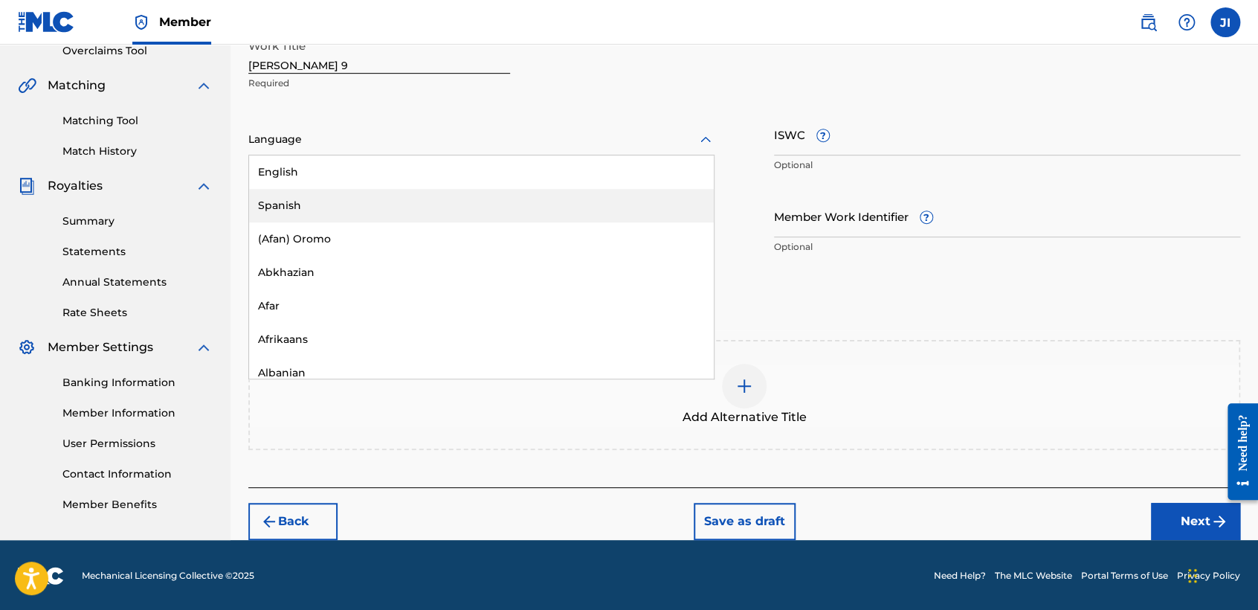
click at [443, 213] on div "Spanish" at bounding box center [481, 205] width 465 height 33
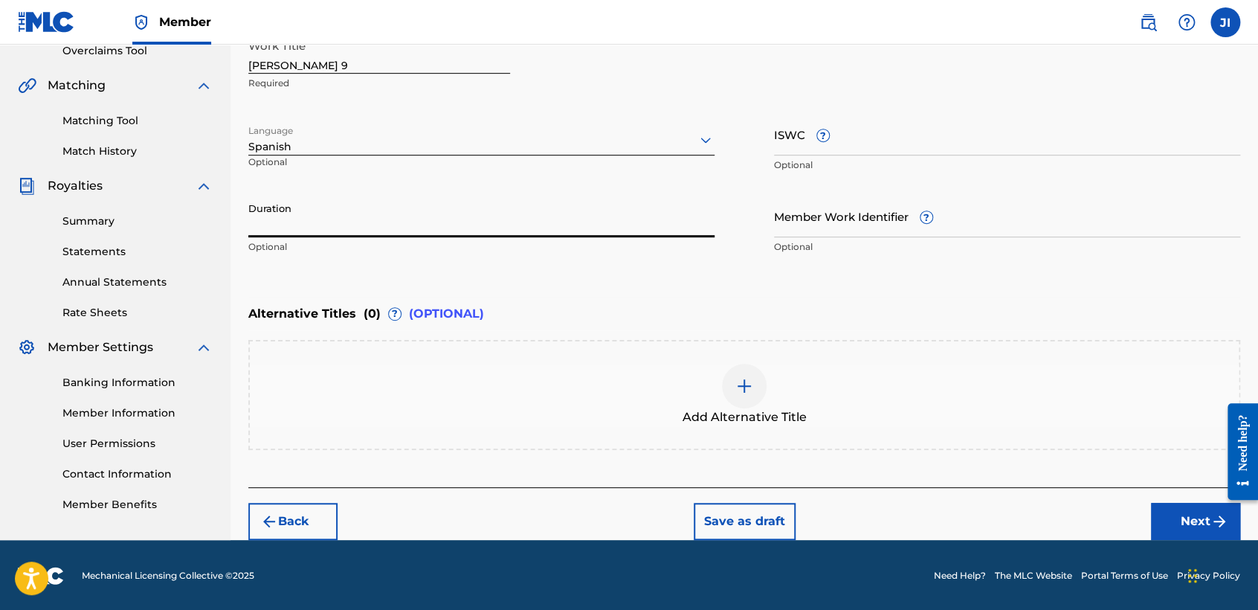
click at [376, 216] on input "Duration" at bounding box center [481, 216] width 466 height 42
type input "03:53"
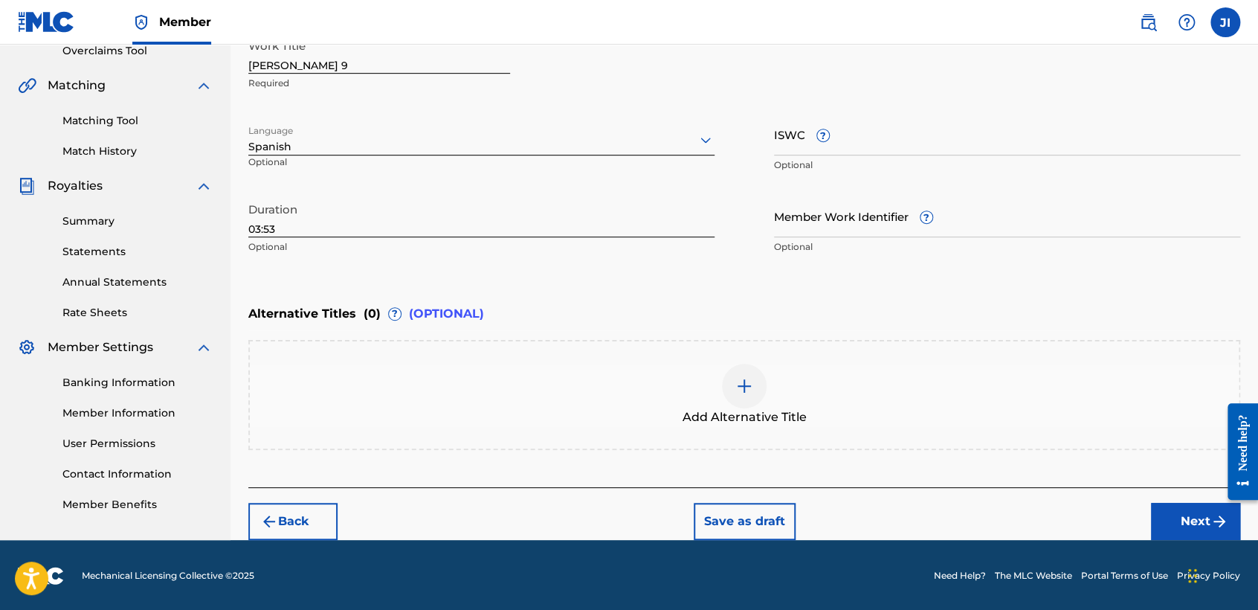
click at [1185, 515] on button "Next" at bounding box center [1195, 521] width 89 height 37
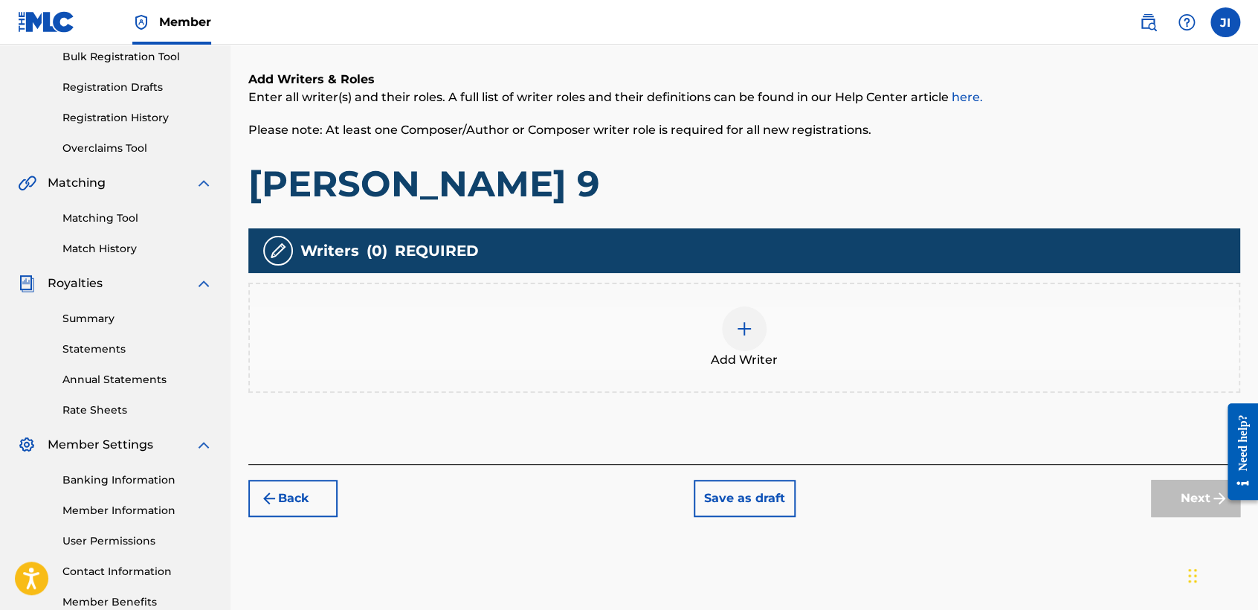
scroll to position [232, 0]
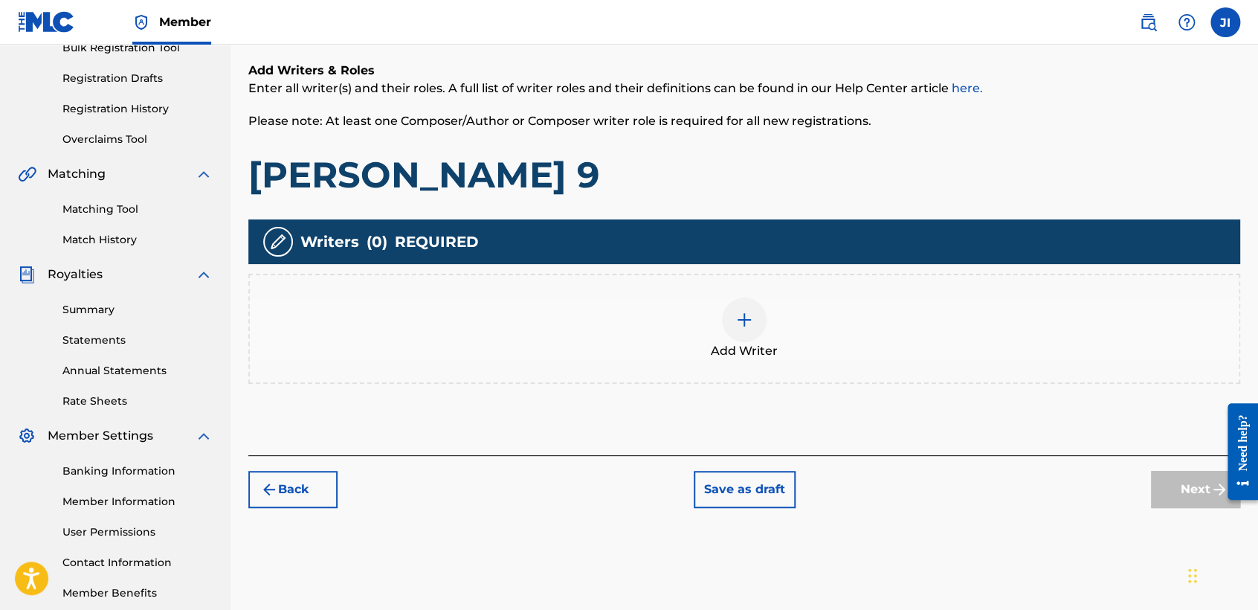
click at [756, 331] on div at bounding box center [744, 319] width 45 height 45
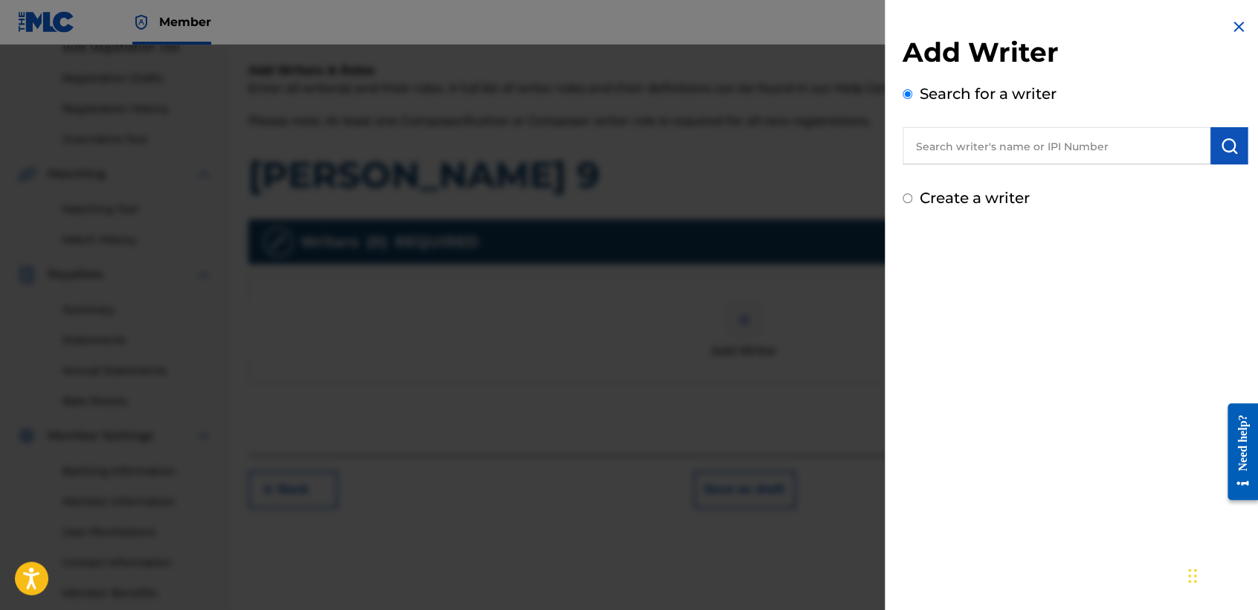
click at [997, 152] on input "text" at bounding box center [1057, 145] width 308 height 37
click at [907, 201] on input "Create a writer" at bounding box center [908, 198] width 10 height 10
radio input "false"
radio input "true"
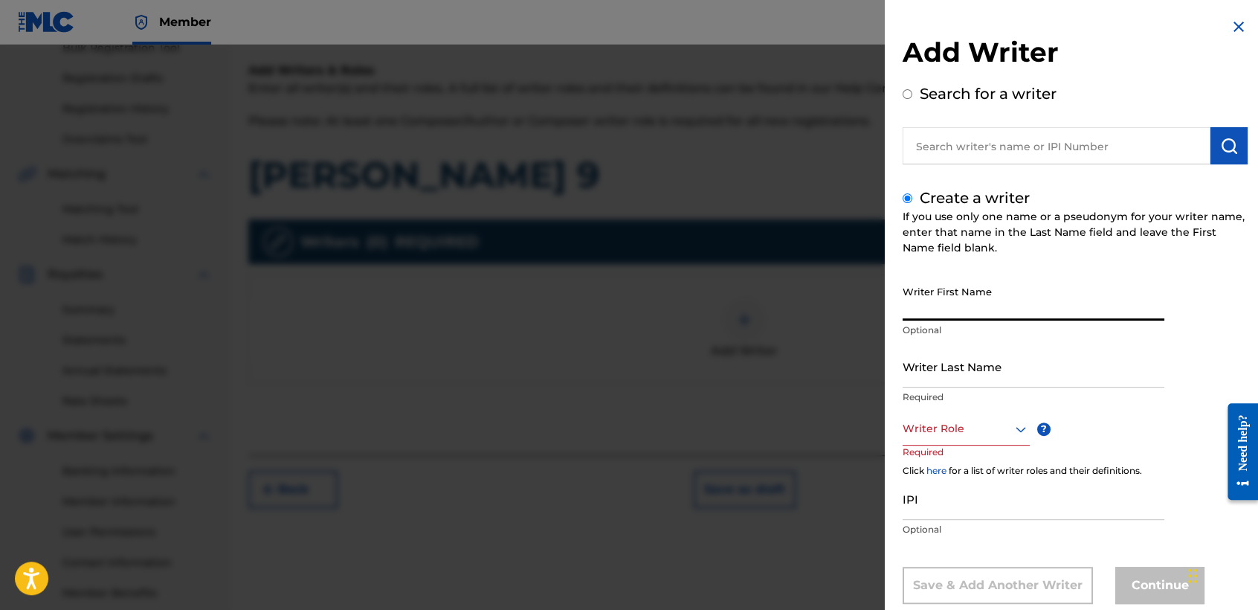
click at [964, 303] on input "Writer First Name" at bounding box center [1034, 299] width 262 height 42
type input "I"
click at [793, 125] on div at bounding box center [629, 350] width 1258 height 610
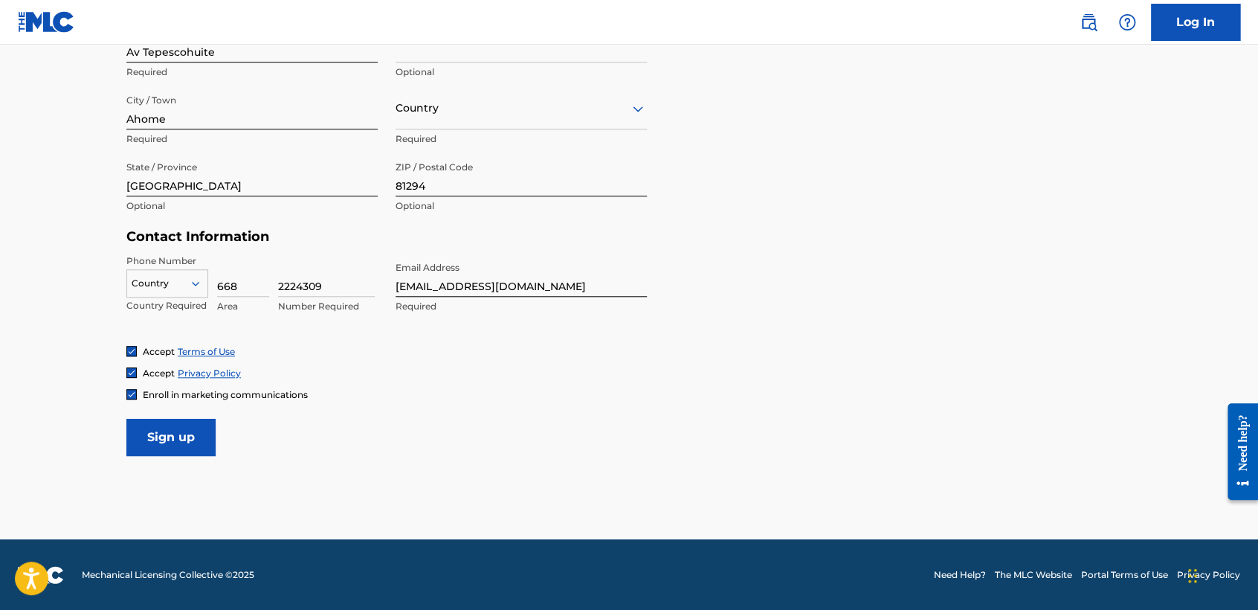
click at [1205, 18] on link "Log In" at bounding box center [1195, 22] width 89 height 37
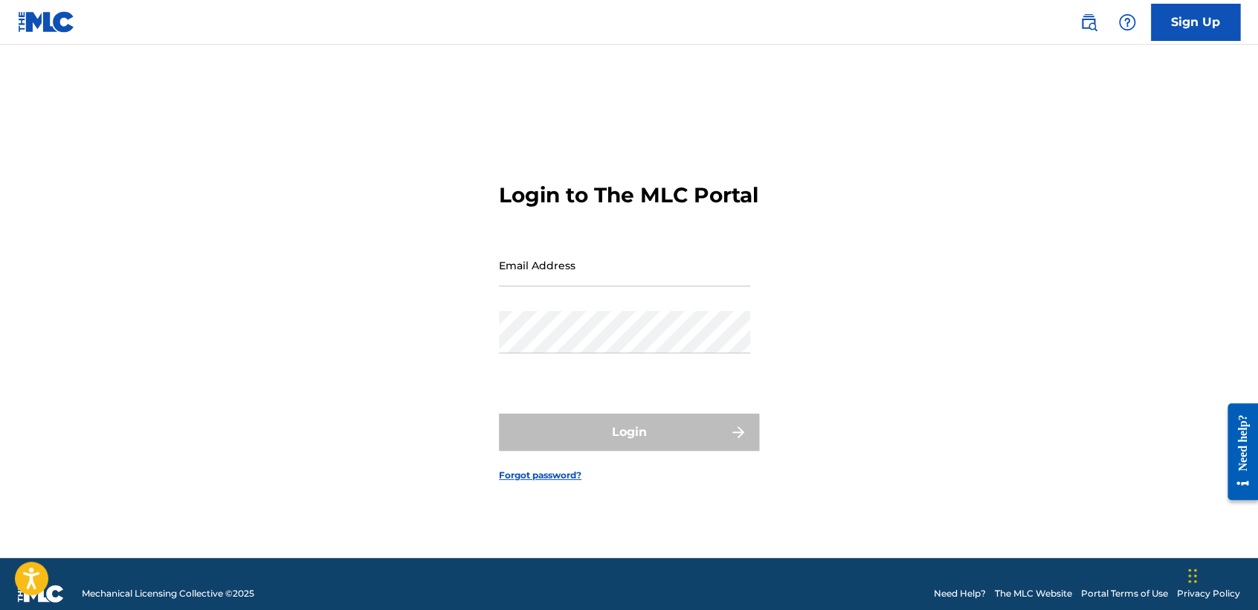
type input "[EMAIL_ADDRESS][DOMAIN_NAME]"
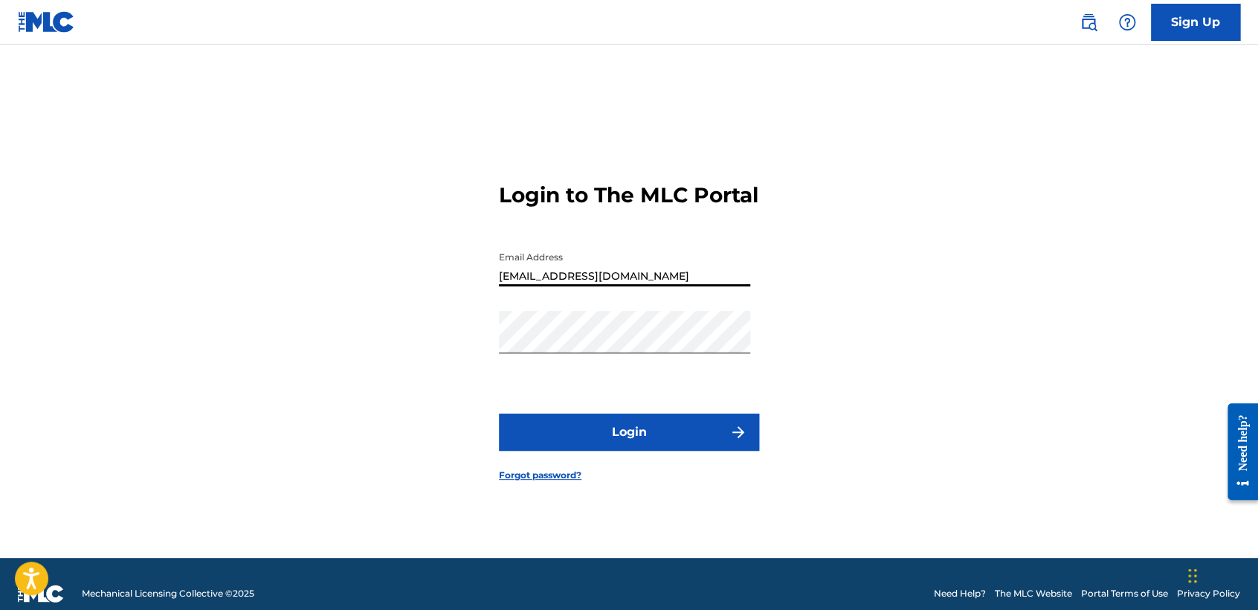
drag, startPoint x: 619, startPoint y: 271, endPoint x: 299, endPoint y: 339, distance: 327.7
click at [299, 339] on div "Login to The MLC Portal Email Address [EMAIL_ADDRESS][DOMAIN_NAME] Password Log…" at bounding box center [629, 320] width 1041 height 476
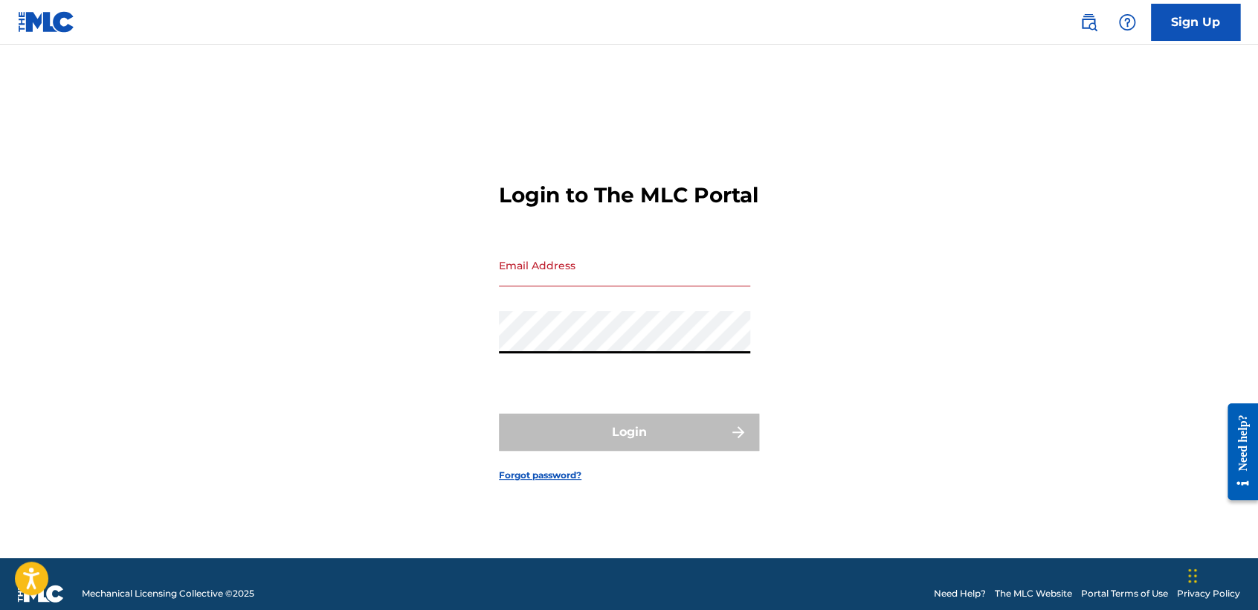
click at [357, 363] on div "Login to The MLC Portal Email Address Password Login Forgot password?" at bounding box center [629, 320] width 1041 height 476
click at [549, 265] on input "Email Address" at bounding box center [624, 265] width 251 height 42
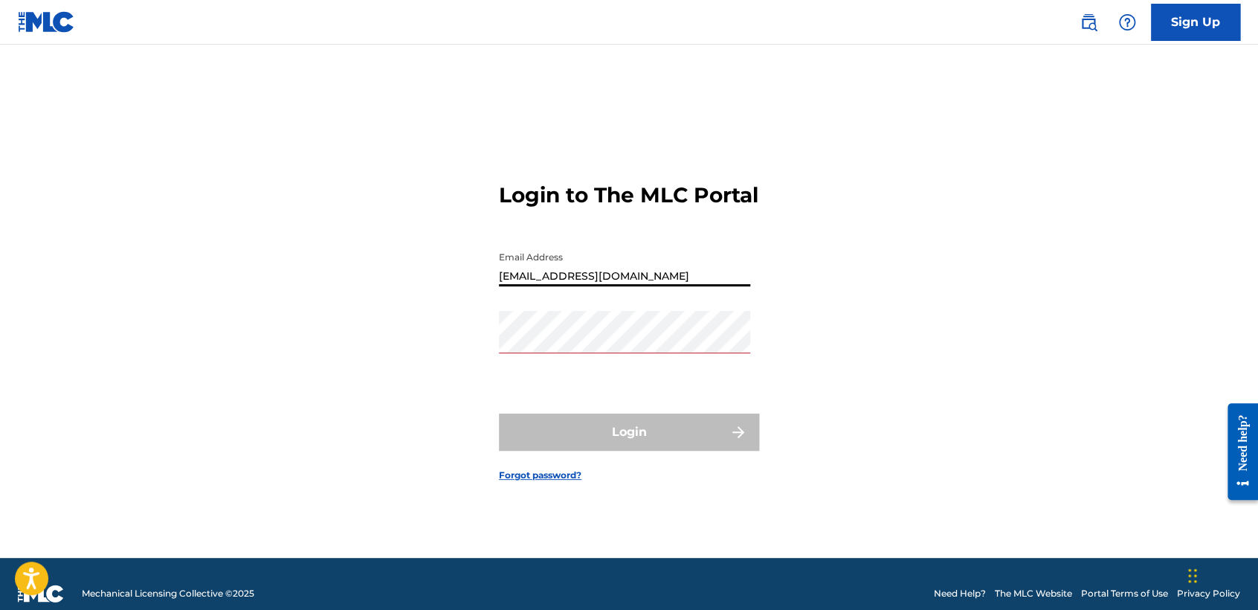
type input "[EMAIL_ADDRESS][DOMAIN_NAME]"
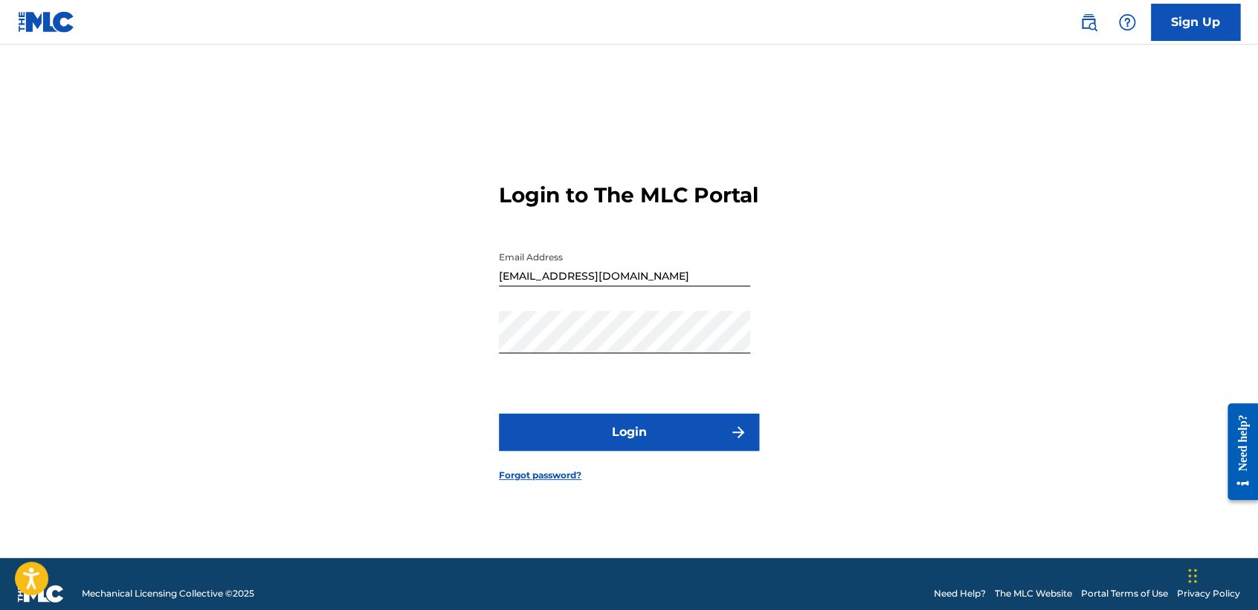
click at [518, 451] on button "Login" at bounding box center [629, 431] width 260 height 37
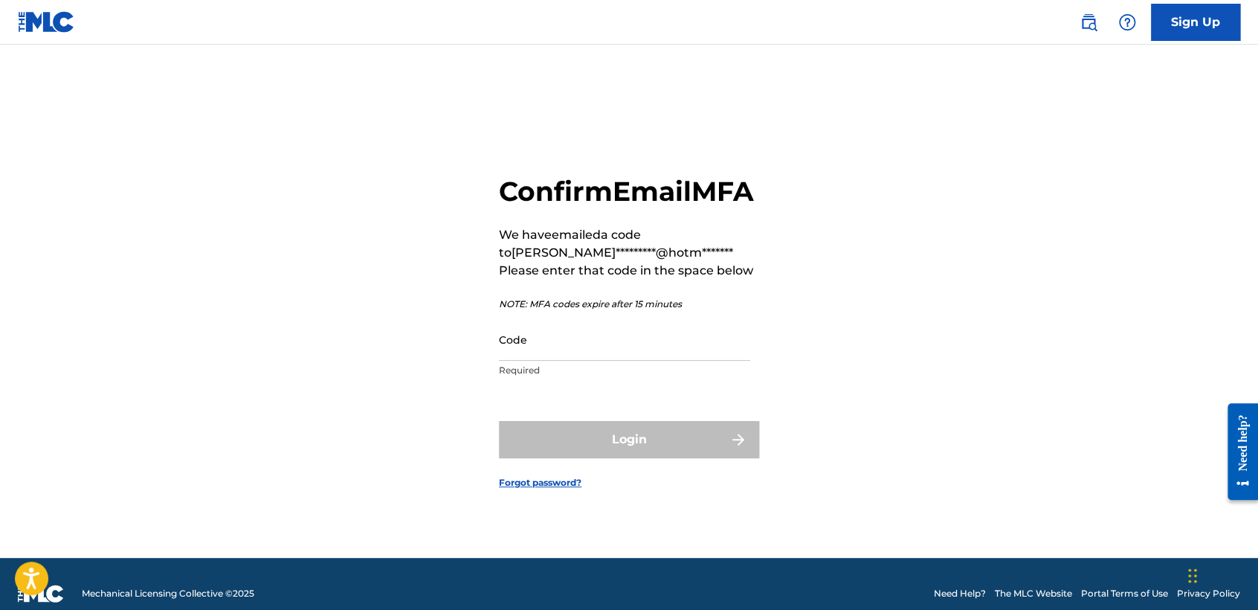
click at [575, 361] on input "Code" at bounding box center [624, 339] width 251 height 42
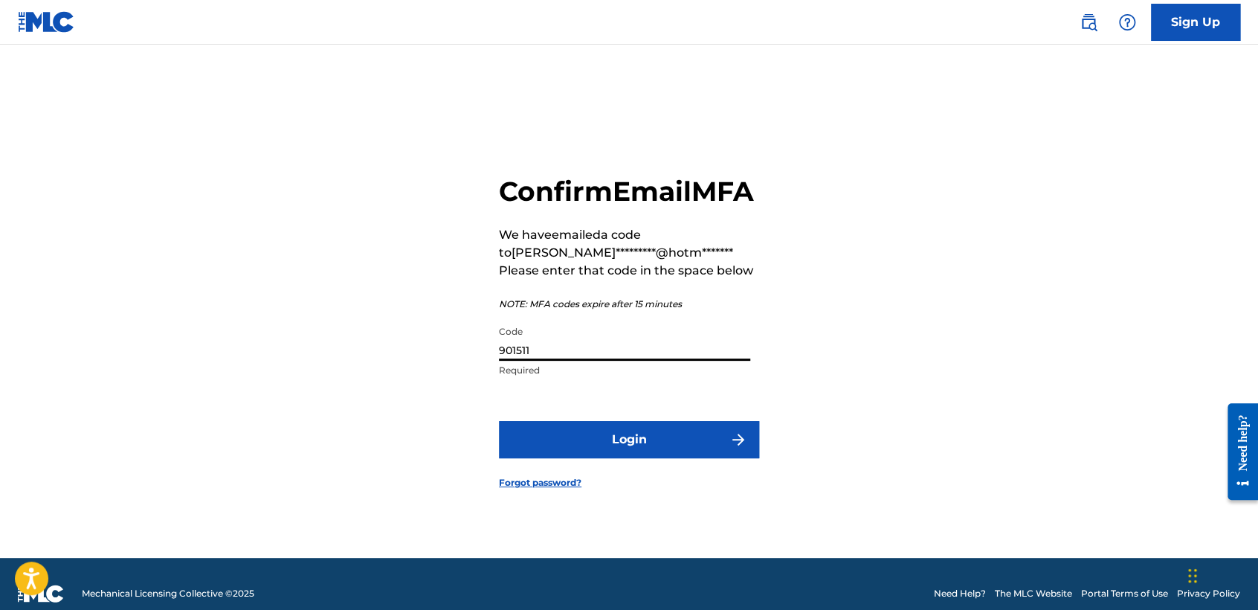
type input "901511"
click at [602, 458] on button "Login" at bounding box center [629, 439] width 260 height 37
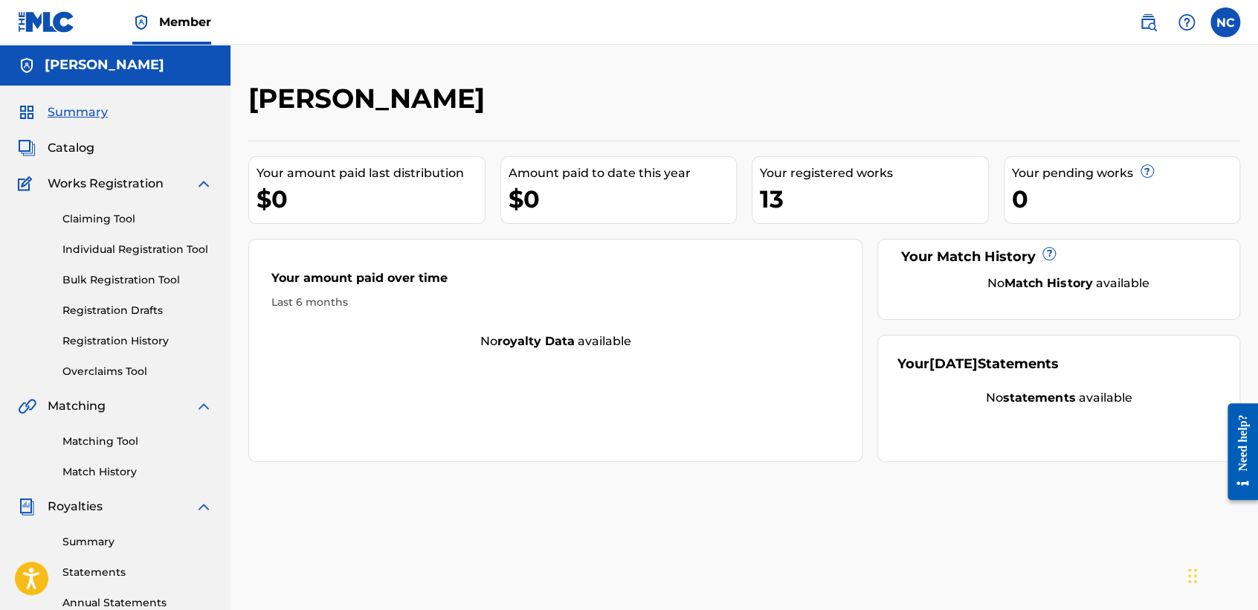
click at [124, 343] on link "Registration History" at bounding box center [137, 341] width 150 height 16
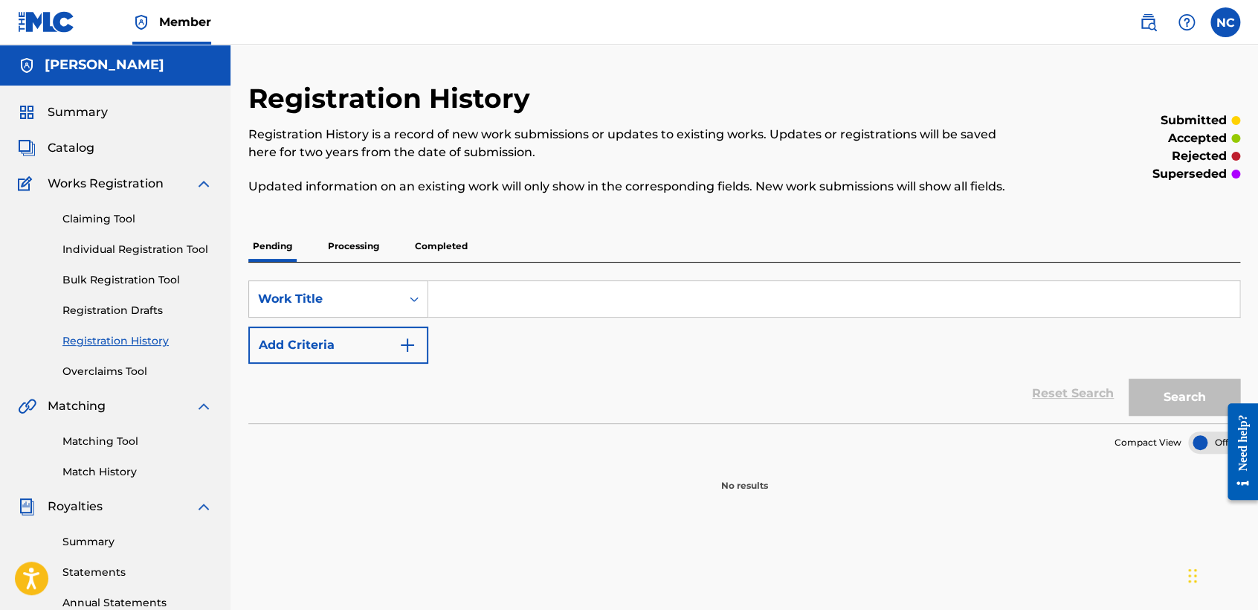
click at [174, 241] on div "Claiming Tool Individual Registration Tool Bulk Registration Tool Registration …" at bounding box center [115, 286] width 195 height 187
click at [179, 257] on div "Claiming Tool Individual Registration Tool Bulk Registration Tool Registration …" at bounding box center [115, 286] width 195 height 187
click at [182, 258] on div "Claiming Tool Individual Registration Tool Bulk Registration Tool Registration …" at bounding box center [115, 286] width 195 height 187
click at [185, 249] on link "Individual Registration Tool" at bounding box center [137, 250] width 150 height 16
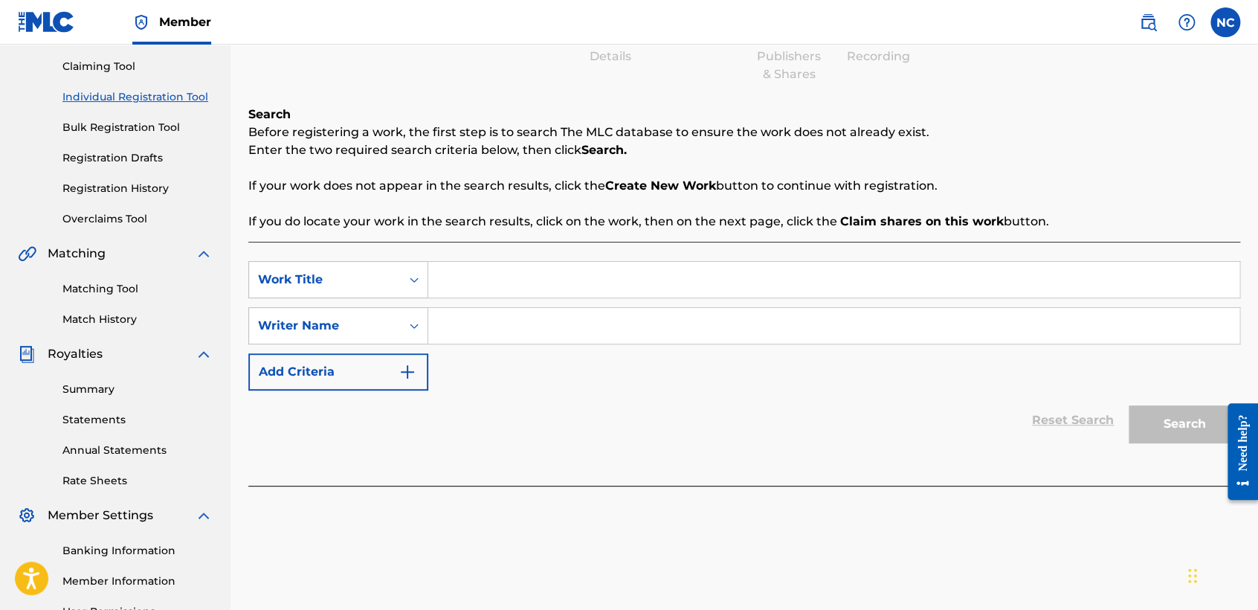
scroll to position [83, 0]
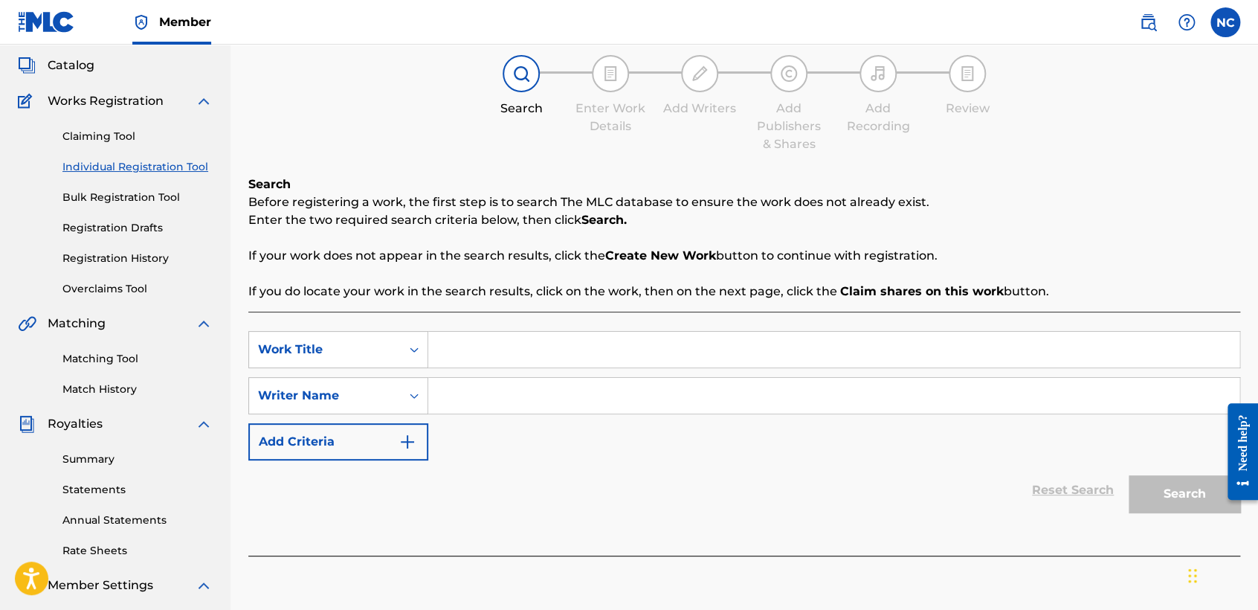
click at [116, 259] on link "Registration History" at bounding box center [137, 259] width 150 height 16
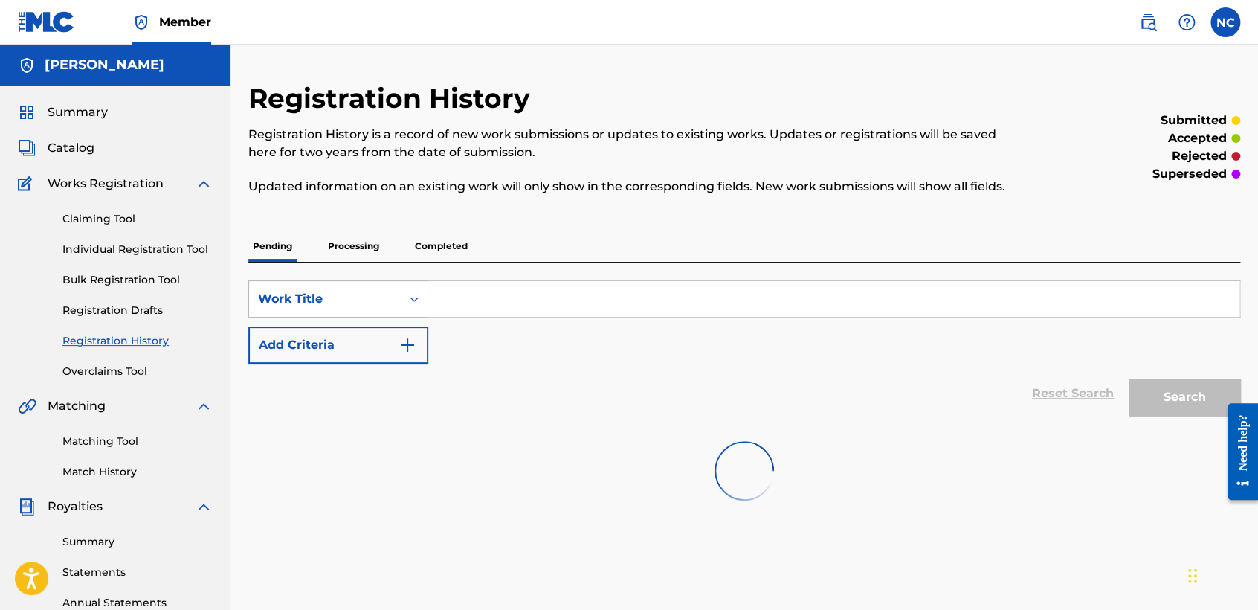
scroll to position [83, 0]
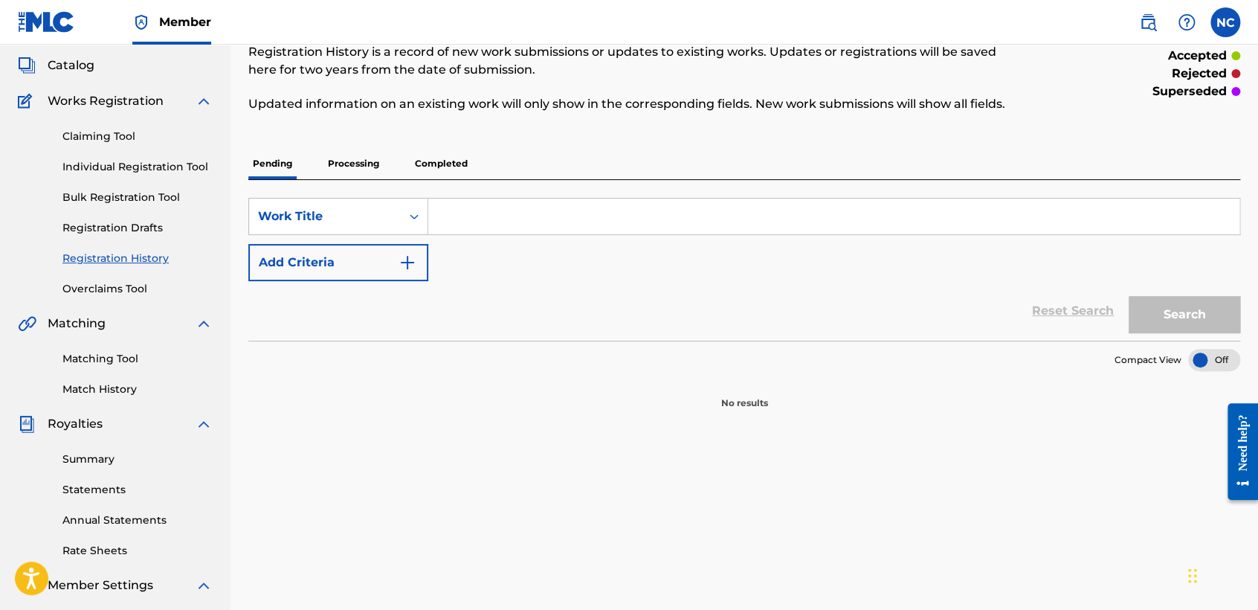
click at [384, 158] on div "Pending Processing Completed" at bounding box center [744, 163] width 992 height 31
click at [378, 161] on p "Processing" at bounding box center [353, 163] width 60 height 31
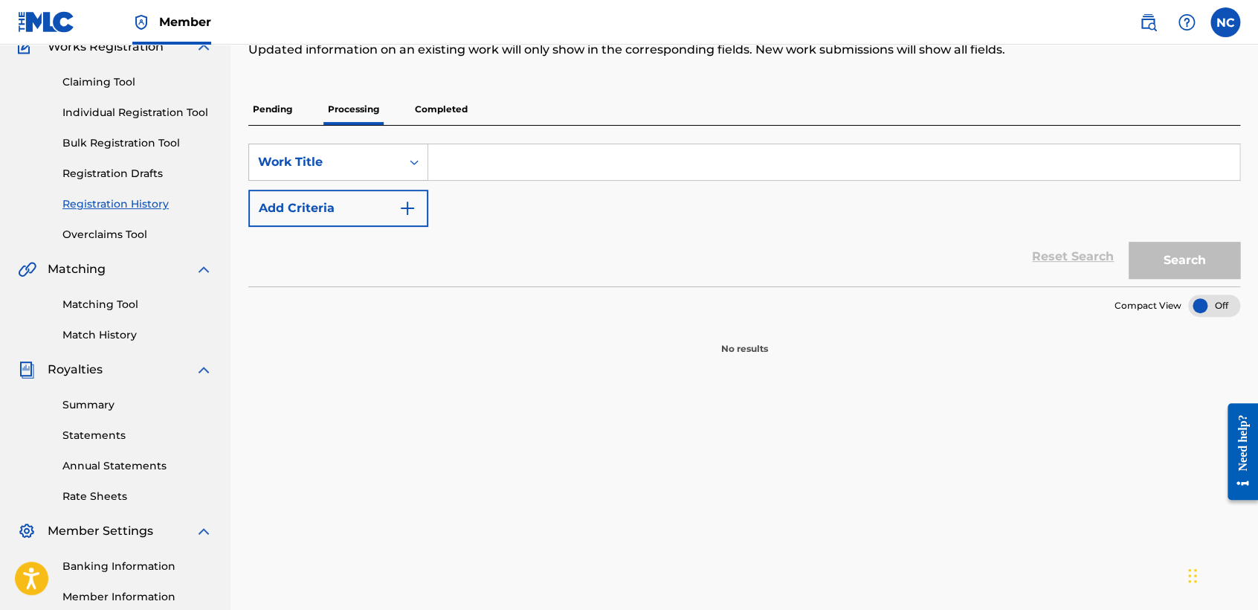
scroll to position [165, 0]
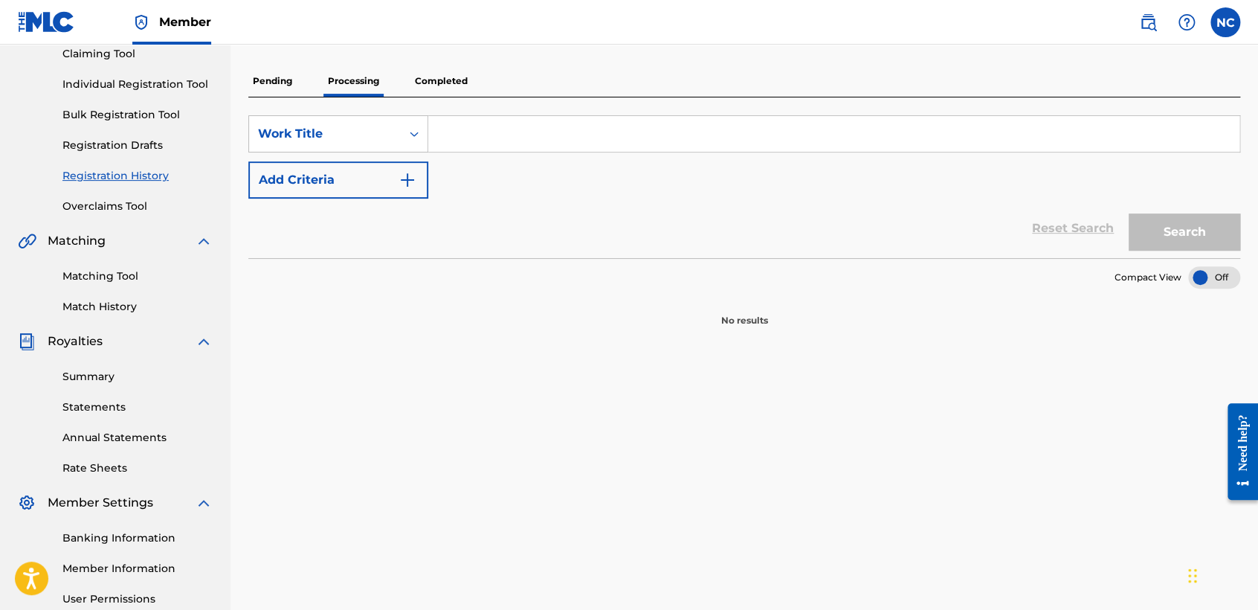
click at [444, 92] on p "Completed" at bounding box center [441, 80] width 62 height 31
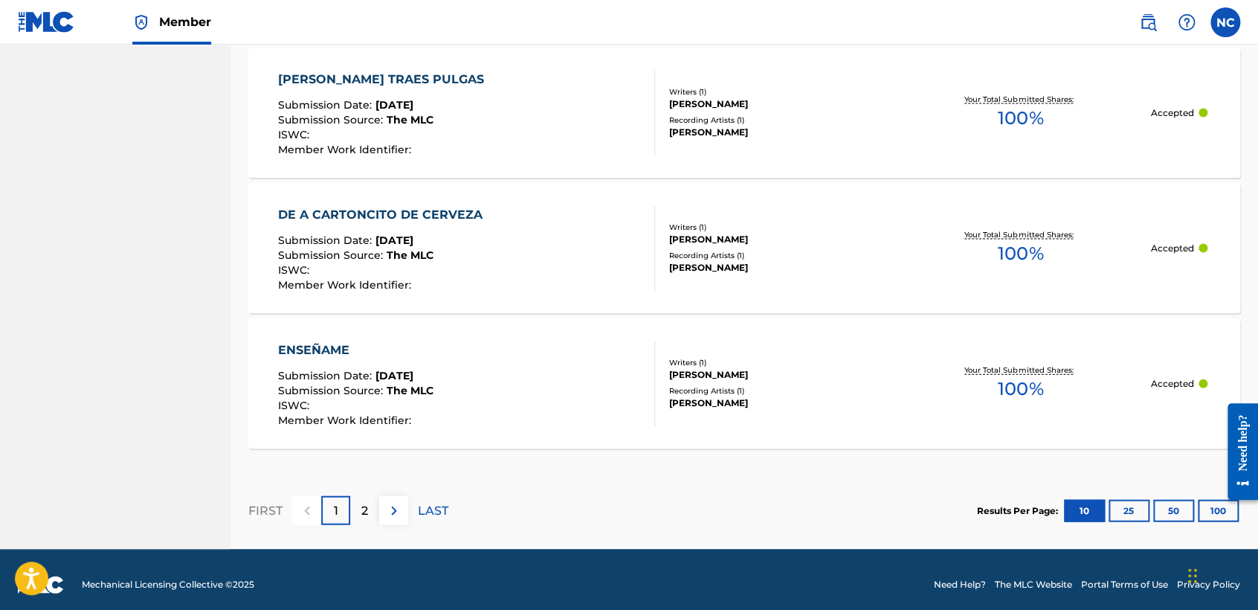
scroll to position [1431, 0]
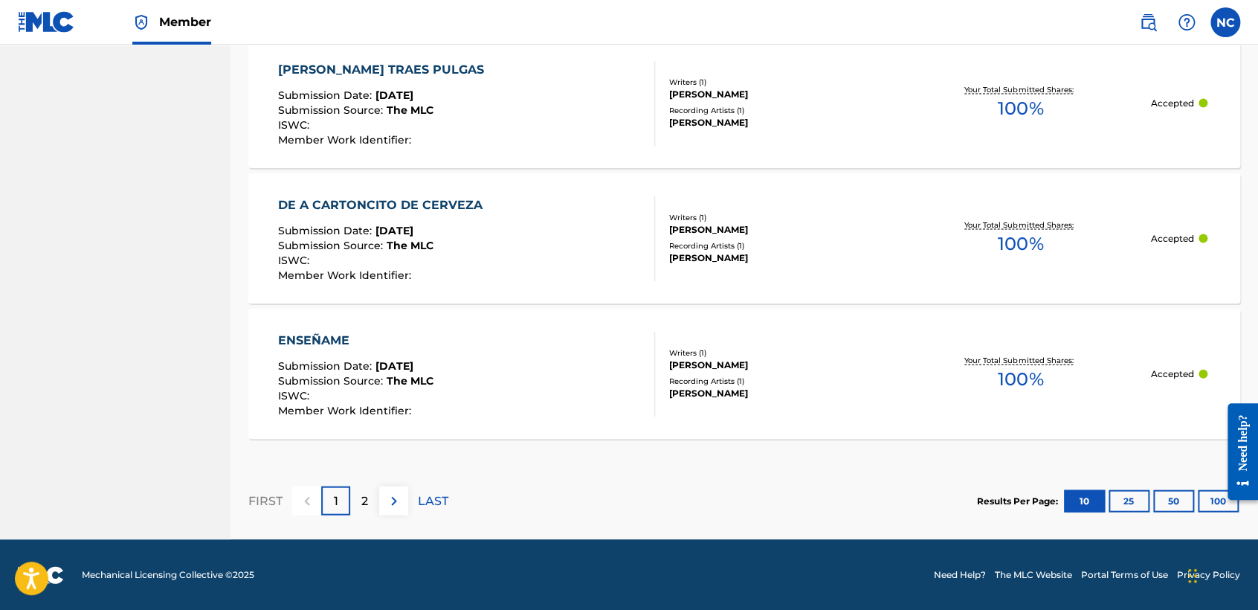
click at [1130, 505] on button "25" at bounding box center [1129, 501] width 41 height 22
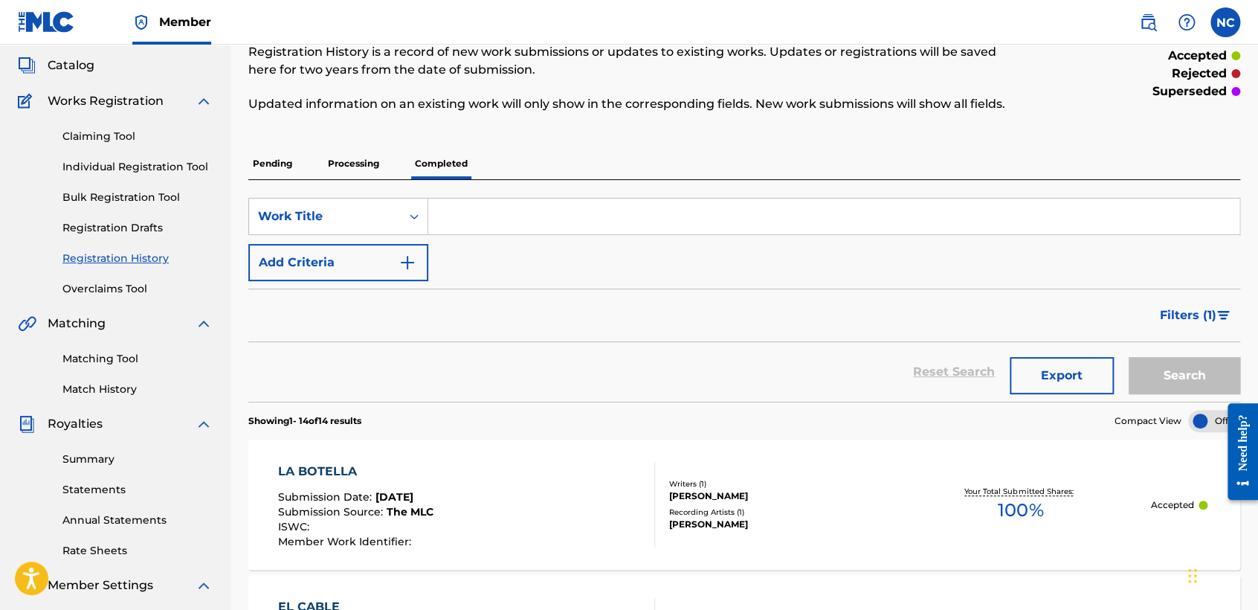
scroll to position [0, 0]
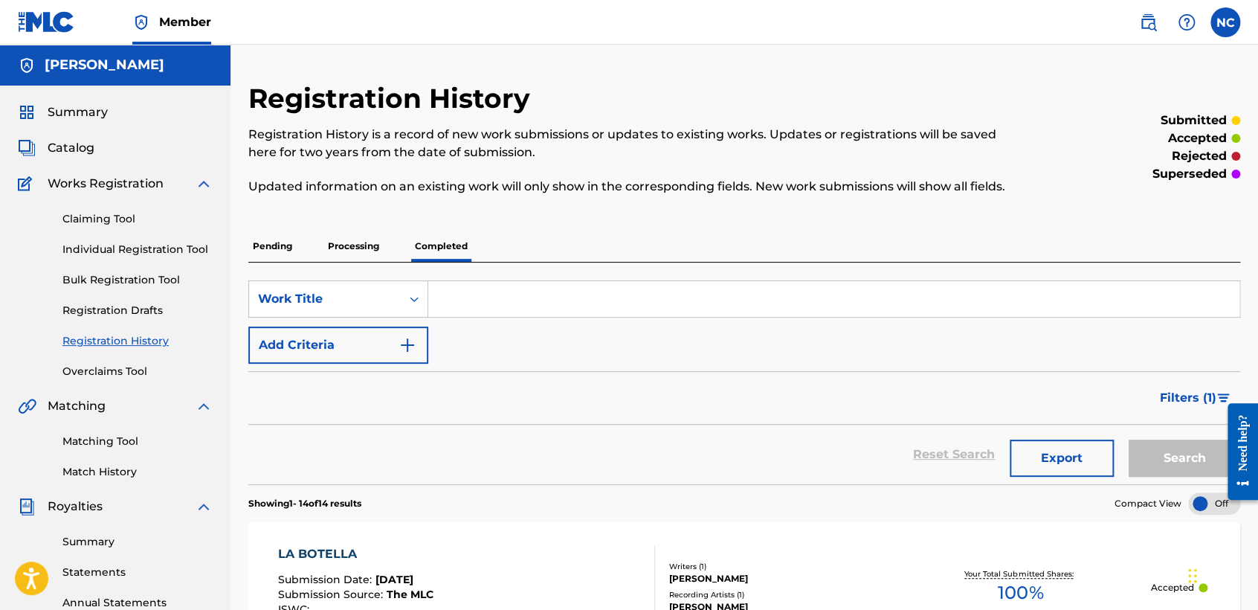
click at [348, 252] on p "Processing" at bounding box center [353, 245] width 60 height 31
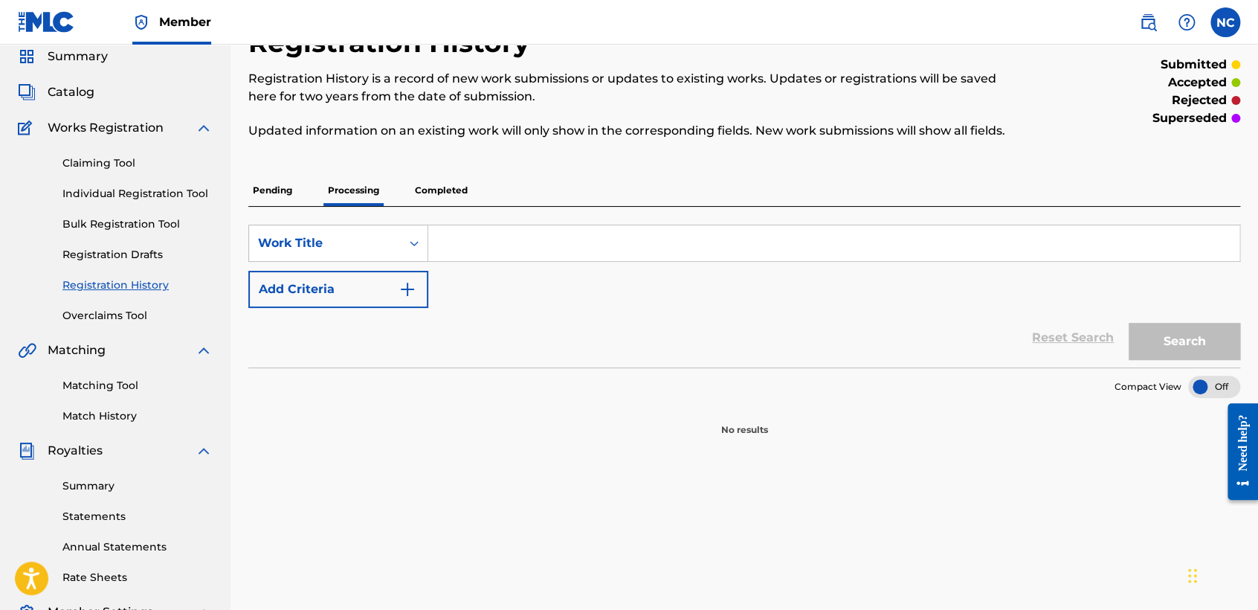
scroll to position [83, 0]
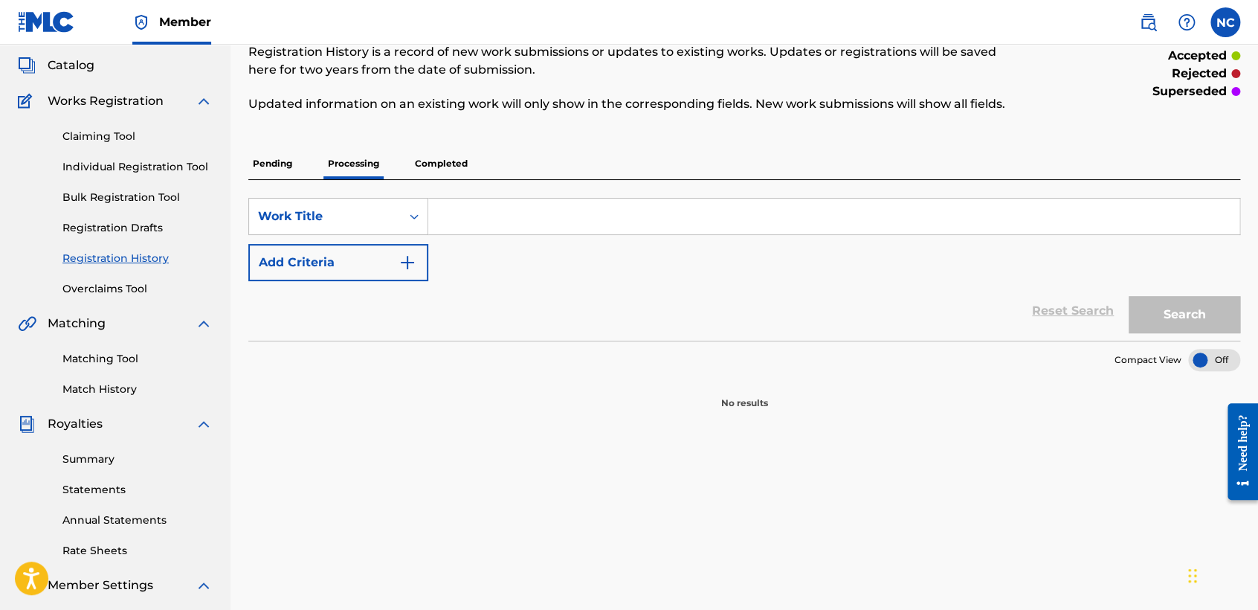
click at [449, 172] on p "Completed" at bounding box center [441, 163] width 62 height 31
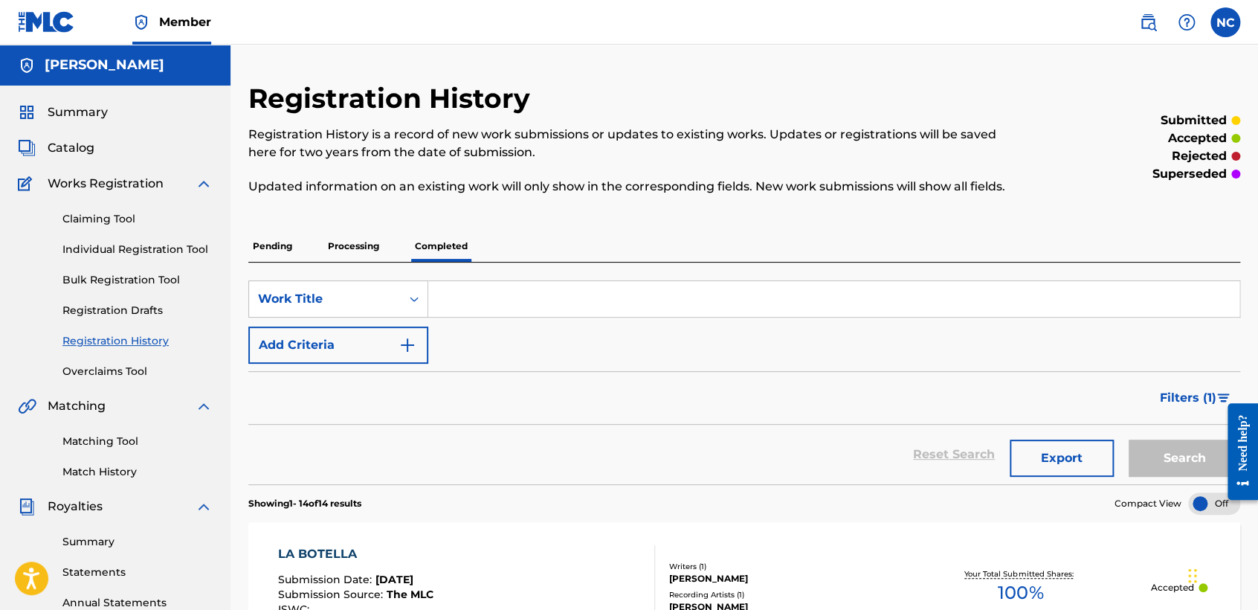
click at [60, 119] on span "Summary" at bounding box center [78, 112] width 60 height 18
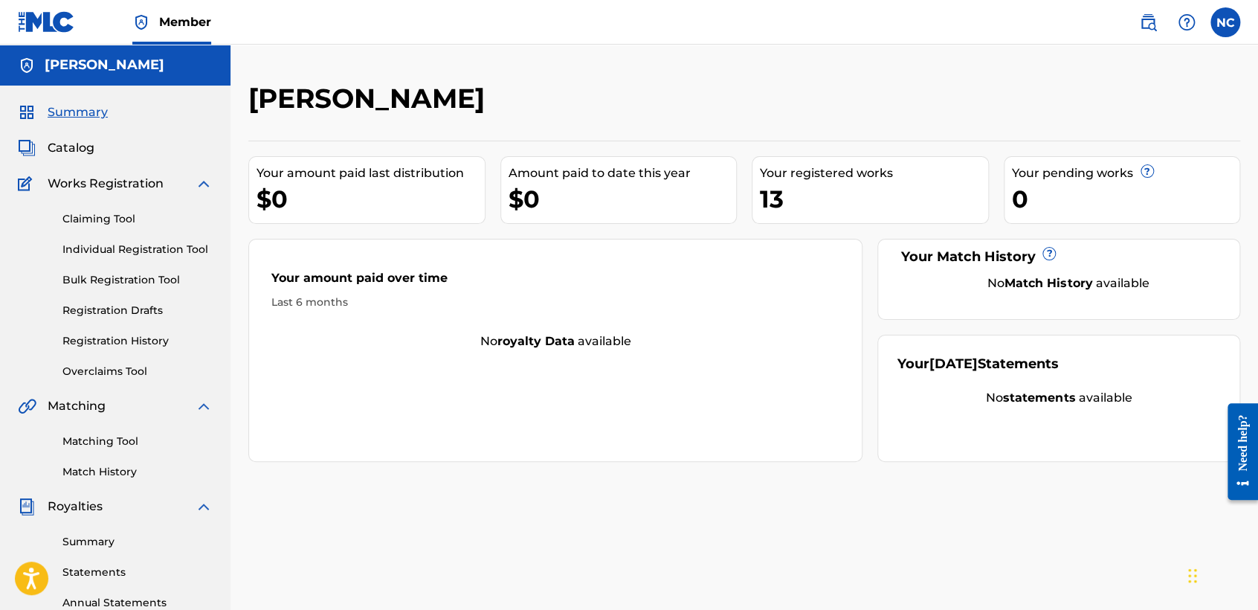
click at [125, 374] on link "Overclaims Tool" at bounding box center [137, 372] width 150 height 16
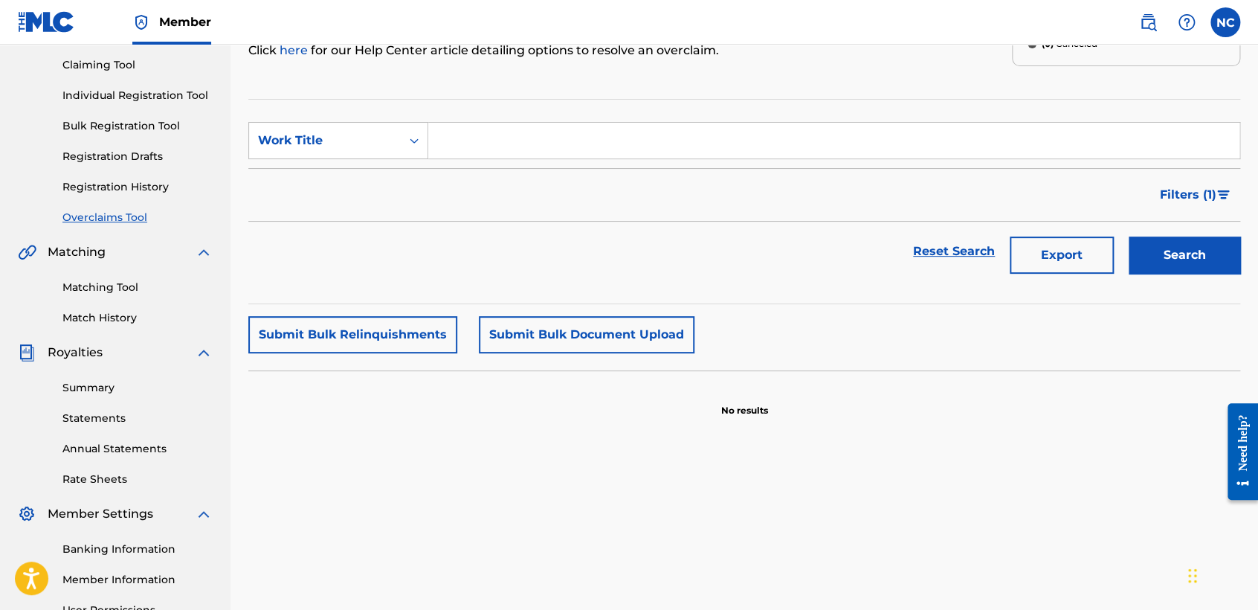
scroll to position [83, 0]
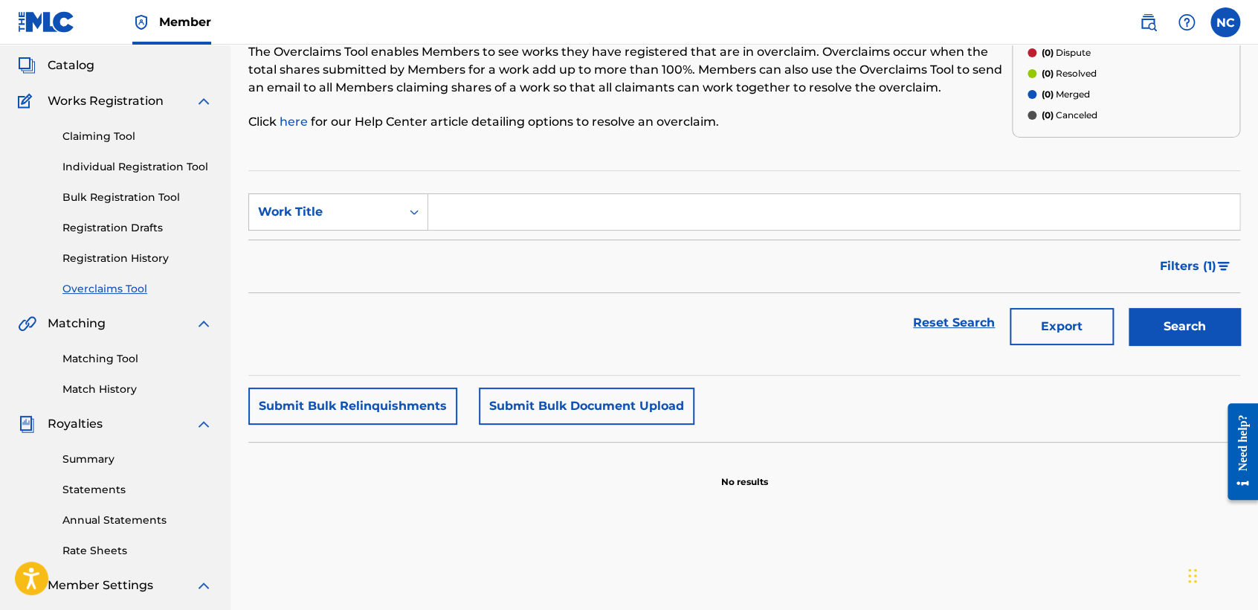
click at [141, 256] on link "Registration History" at bounding box center [137, 259] width 150 height 16
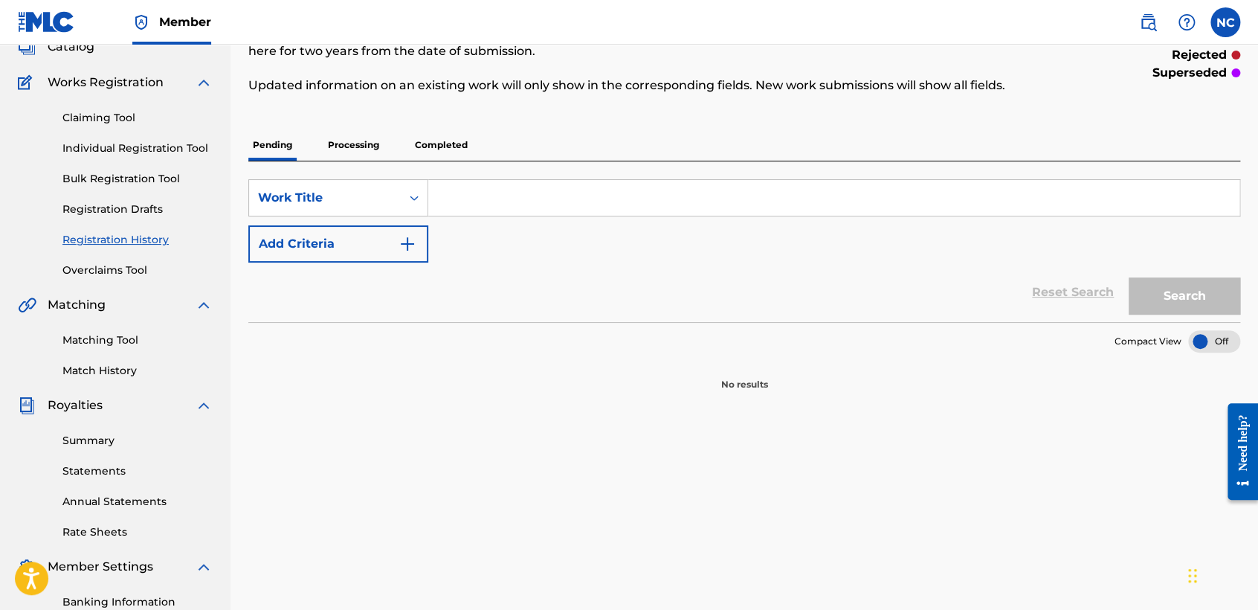
scroll to position [83, 0]
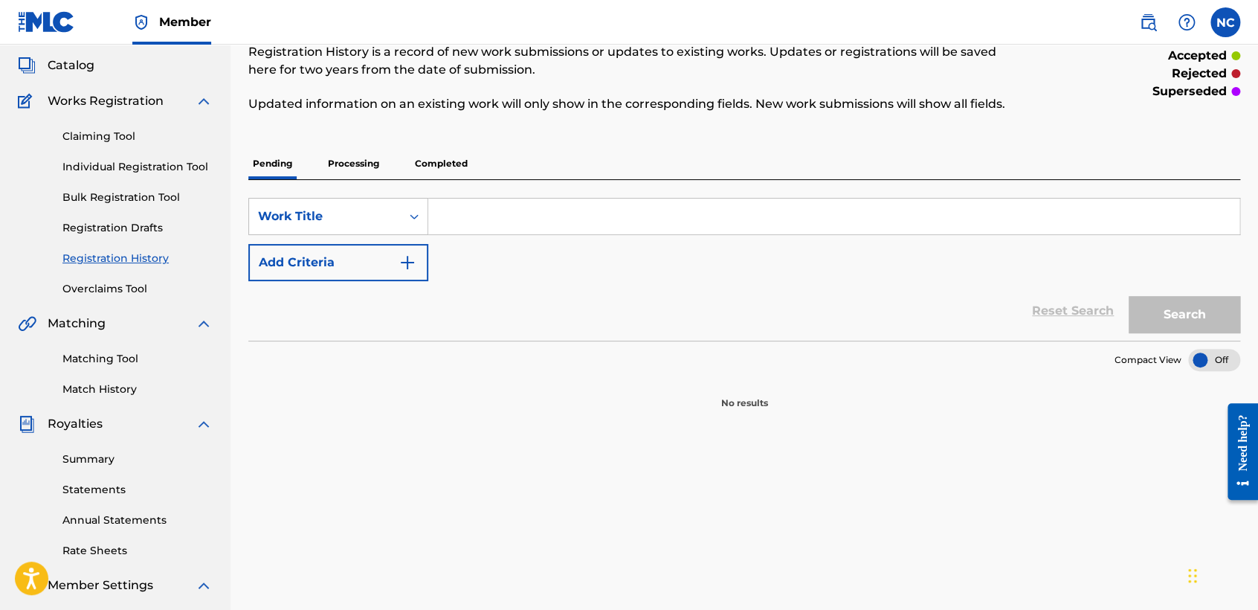
click at [126, 223] on link "Registration Drafts" at bounding box center [137, 228] width 150 height 16
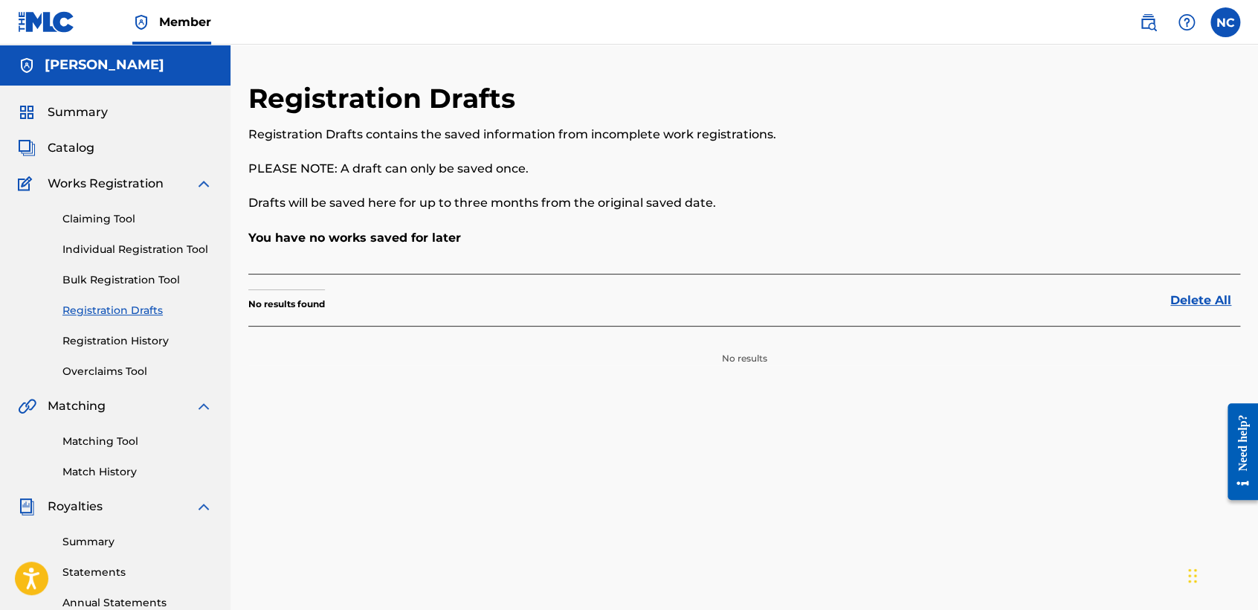
click at [81, 100] on div "Summary Catalog Works Registration Claiming Tool Individual Registration Tool B…" at bounding box center [115, 468] width 230 height 765
click at [94, 159] on div "Summary Catalog Works Registration Claiming Tool Individual Registration Tool B…" at bounding box center [115, 468] width 230 height 765
drag, startPoint x: 94, startPoint y: 159, endPoint x: 56, endPoint y: 111, distance: 61.9
click at [56, 111] on span "Summary" at bounding box center [78, 112] width 60 height 18
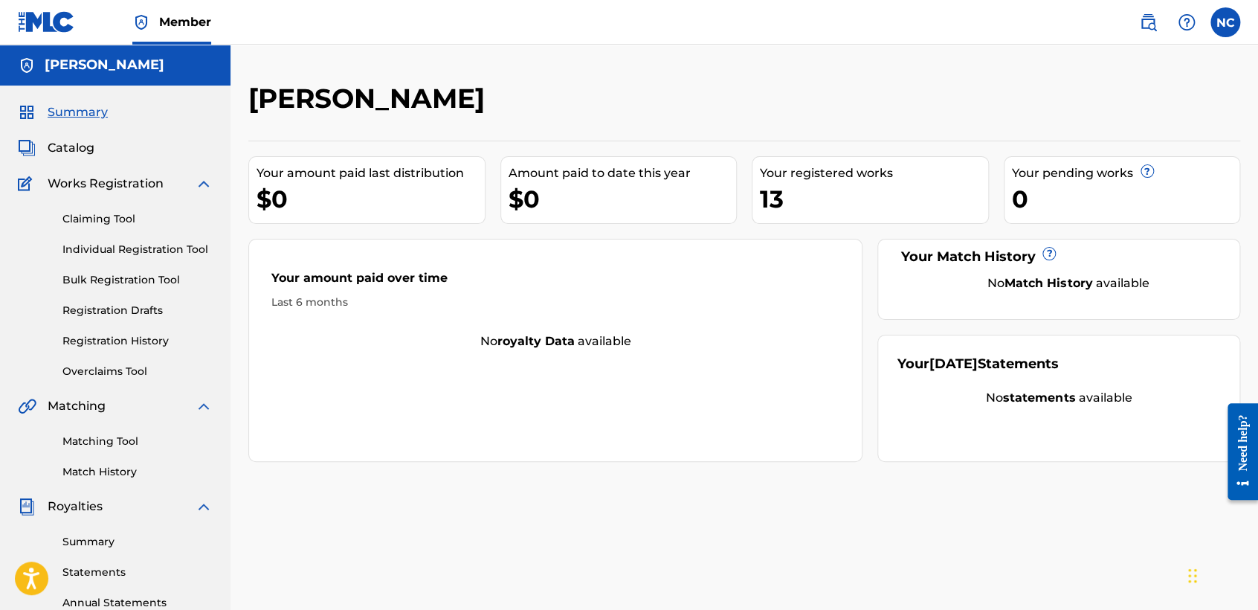
click at [804, 93] on div "[PERSON_NAME]" at bounding box center [630, 104] width 764 height 44
